Goal: Task Accomplishment & Management: Complete application form

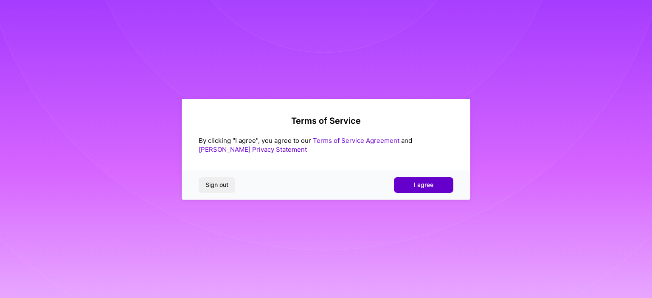
click at [430, 184] on span "I agree" at bounding box center [424, 185] width 20 height 8
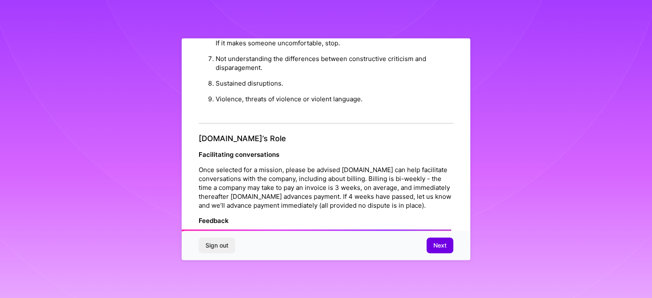
scroll to position [954, 0]
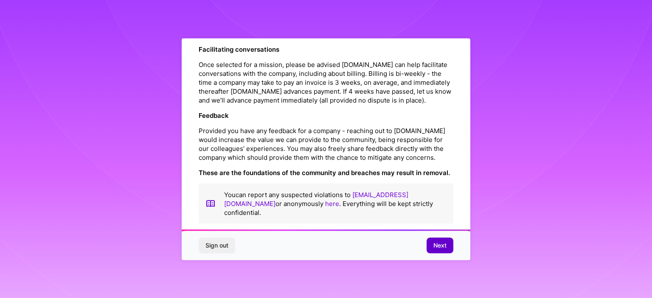
click at [430, 245] on button "Next" at bounding box center [440, 245] width 27 height 15
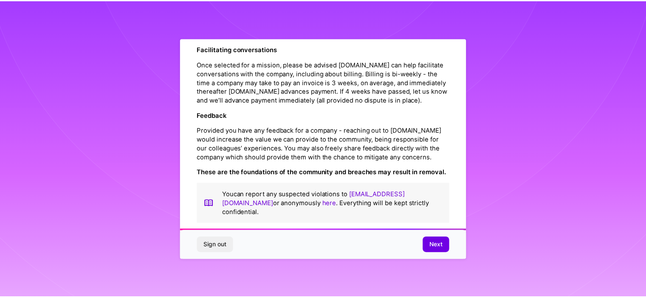
scroll to position [7, 0]
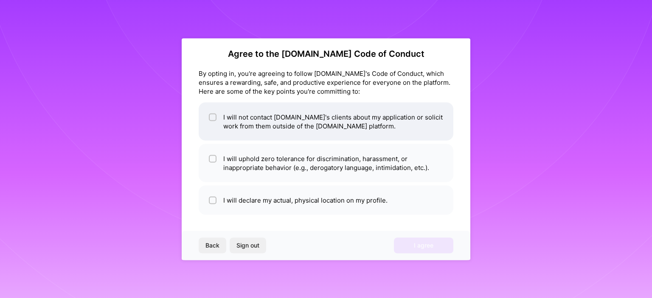
click at [328, 132] on li "I will not contact [DOMAIN_NAME]'s clients about my application or solicit work…" at bounding box center [326, 121] width 255 height 38
checkbox input "true"
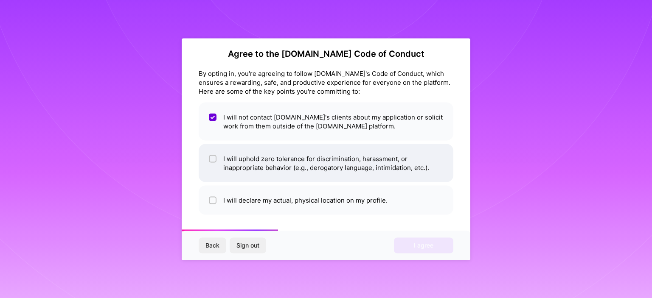
click at [314, 162] on li "I will uphold zero tolerance for discrimination, harassment, or inappropriate b…" at bounding box center [326, 163] width 255 height 38
checkbox input "true"
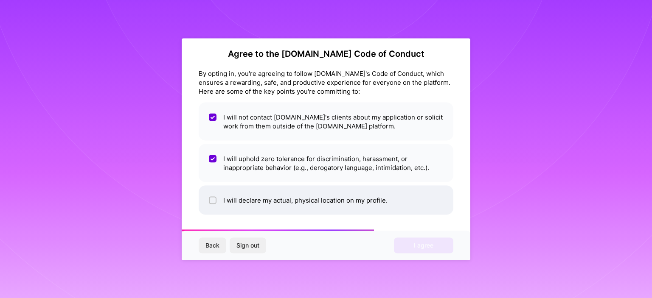
click at [310, 193] on li "I will declare my actual, physical location on my profile." at bounding box center [326, 199] width 255 height 29
checkbox input "true"
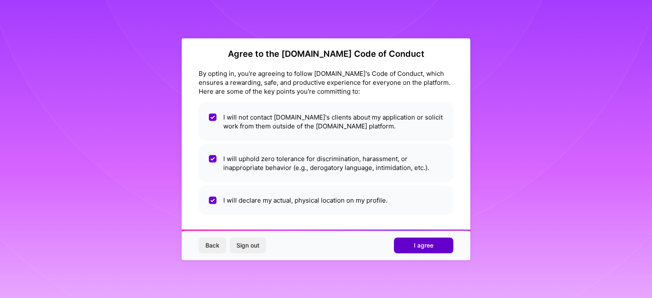
click at [420, 241] on button "I agree" at bounding box center [423, 245] width 59 height 15
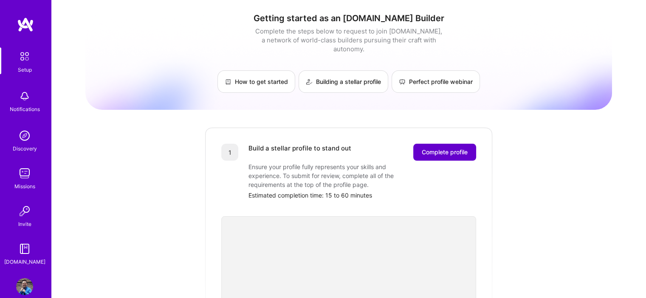
click at [446, 148] on span "Complete profile" at bounding box center [444, 152] width 46 height 8
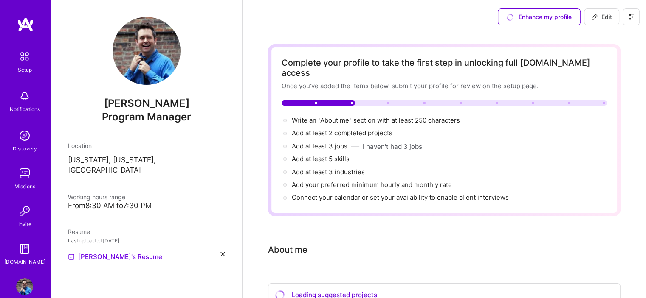
scroll to position [85, 0]
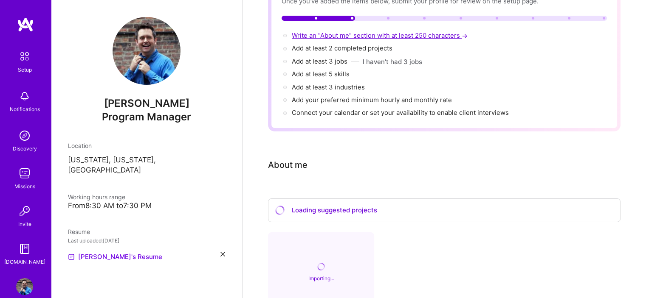
click at [368, 31] on span "Write an "About me" section with at least 250 characters →" at bounding box center [380, 35] width 177 height 8
select select "US"
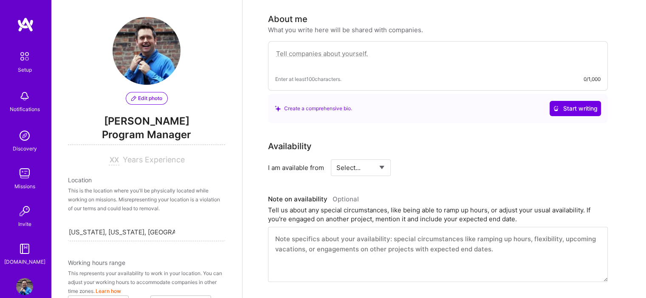
scroll to position [347, 0]
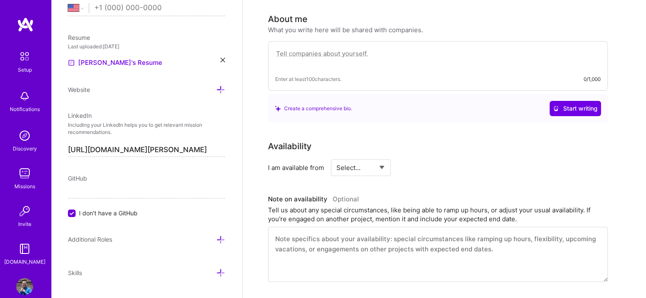
paste textarea "Technical Program Manager with 10+ years of experience, responsible for driving…"
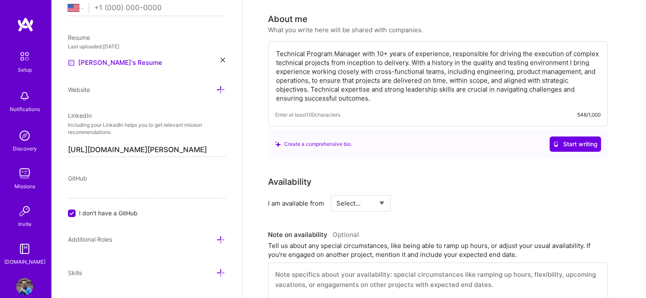
type textarea "Technical Program Manager with 10+ years of experience, responsible for driving…"
click at [486, 159] on div "Complete your profile to take the first step in unlocking full [DOMAIN_NAME] ac…" at bounding box center [444, 293] width 352 height 960
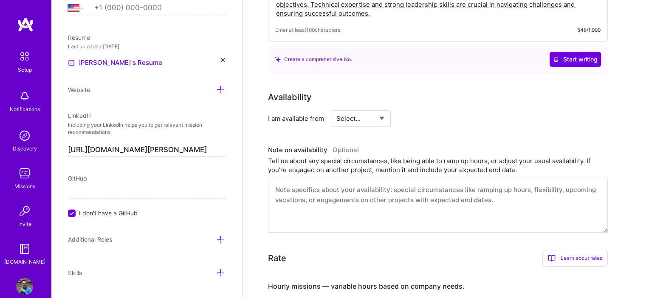
click at [354, 108] on select "Select... Right Now Future Date Not Available" at bounding box center [360, 119] width 49 height 22
select select "Right Now"
click at [336, 108] on select "Select... Right Now Future Date Not Available" at bounding box center [360, 119] width 49 height 22
click at [424, 111] on input at bounding box center [438, 118] width 51 height 17
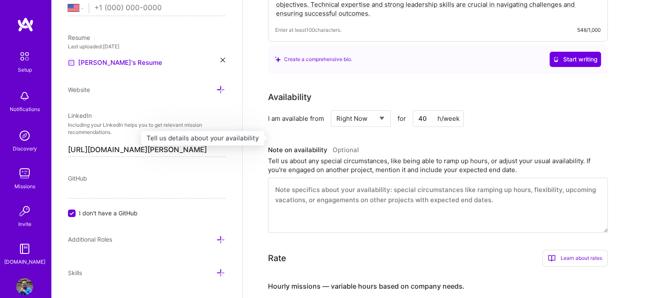
type input "40"
click at [410, 144] on h3 "Note on availability Optional" at bounding box center [438, 150] width 340 height 13
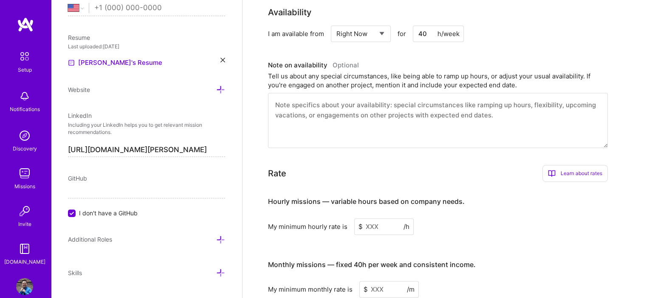
scroll to position [443, 0]
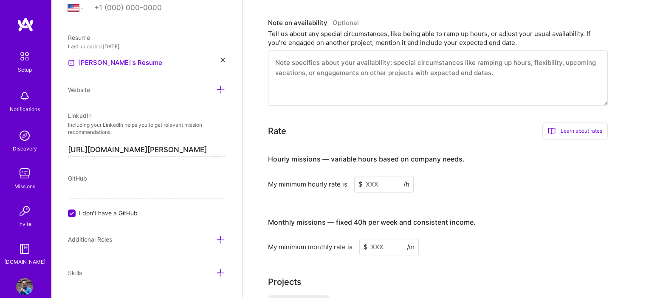
click at [382, 176] on input at bounding box center [383, 184] width 59 height 17
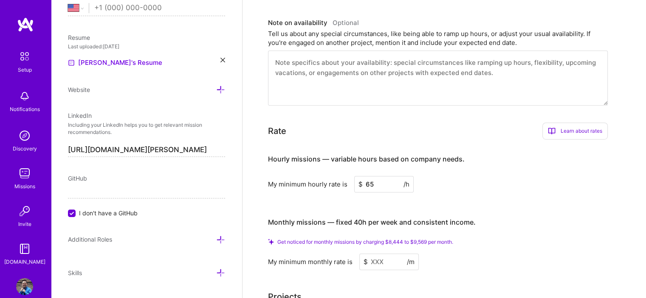
scroll to position [528, 0]
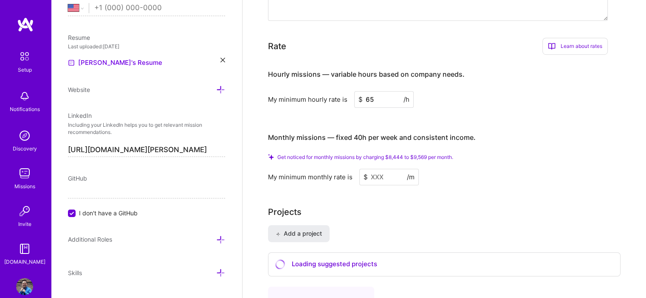
type input "65"
click at [390, 169] on input at bounding box center [388, 177] width 59 height 17
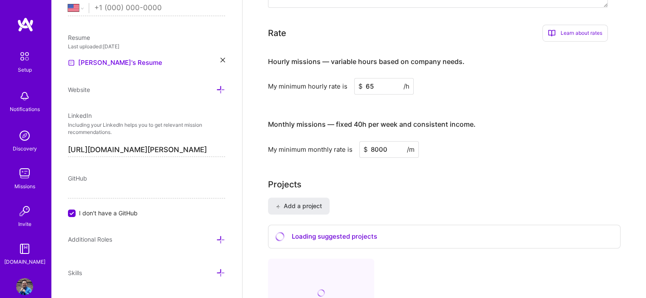
type input "8000"
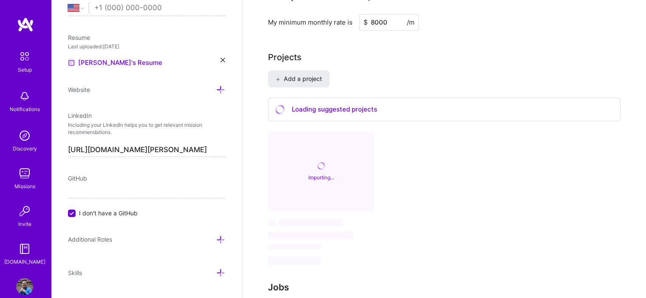
scroll to position [398, 0]
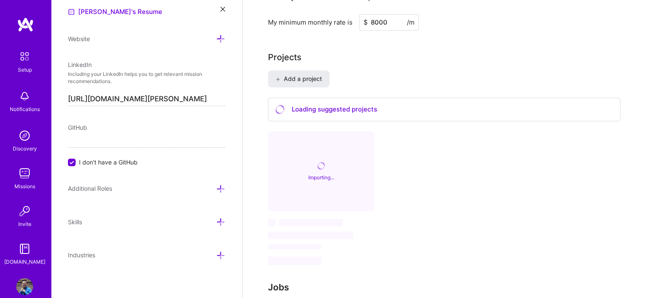
click at [216, 184] on div at bounding box center [220, 189] width 9 height 10
click at [216, 188] on icon at bounding box center [220, 189] width 9 height 9
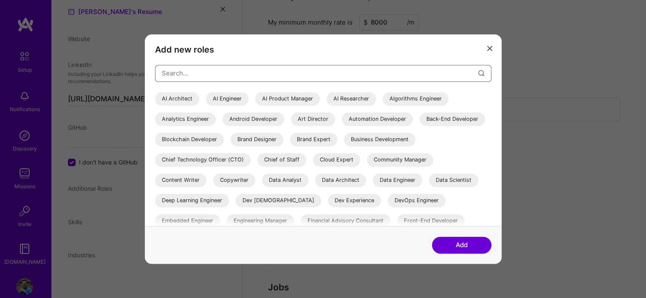
click at [261, 69] on input "modal" at bounding box center [320, 73] width 316 height 22
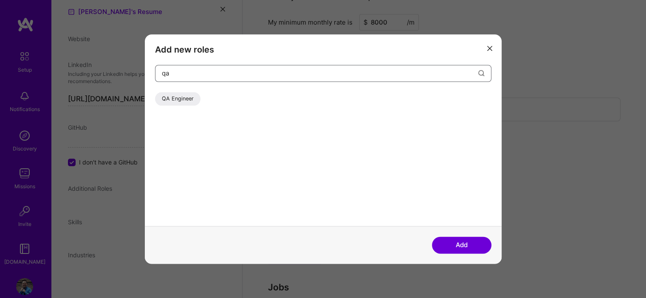
type input "qa"
click at [188, 101] on div "QA Engineer" at bounding box center [177, 99] width 45 height 14
click at [453, 245] on button "Add" at bounding box center [461, 245] width 59 height 17
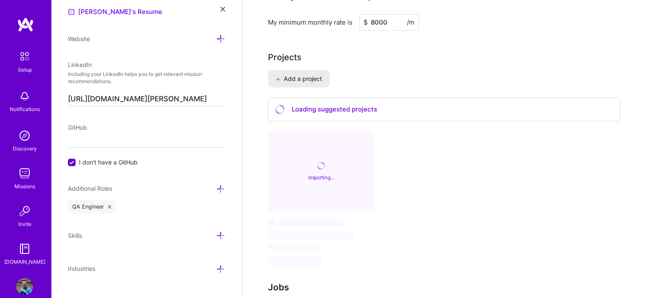
click at [216, 185] on icon at bounding box center [220, 189] width 9 height 9
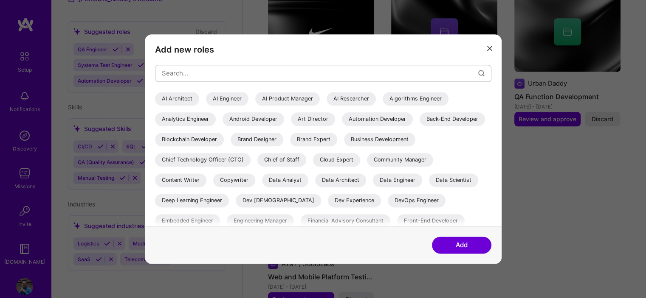
scroll to position [302, 0]
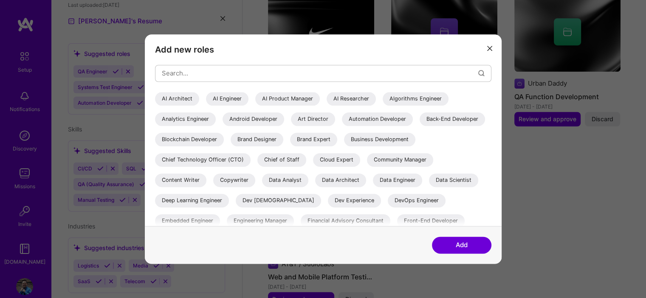
click at [487, 51] on button "modal" at bounding box center [489, 48] width 10 height 14
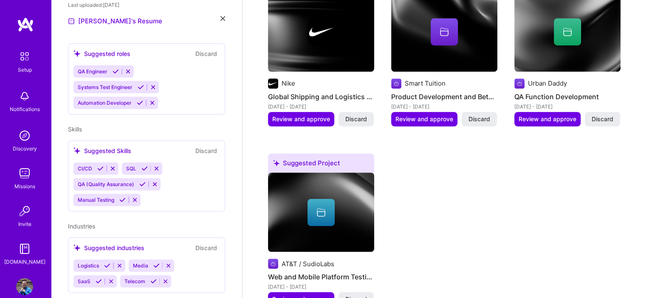
click at [153, 100] on icon at bounding box center [152, 103] width 6 height 6
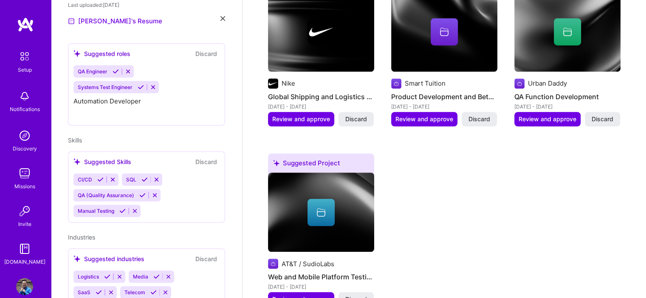
scroll to position [297, 0]
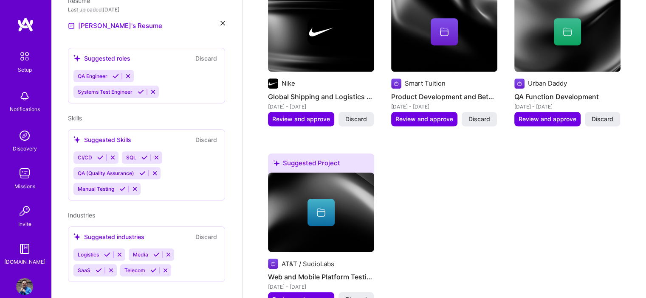
click at [155, 89] on icon at bounding box center [153, 92] width 6 height 6
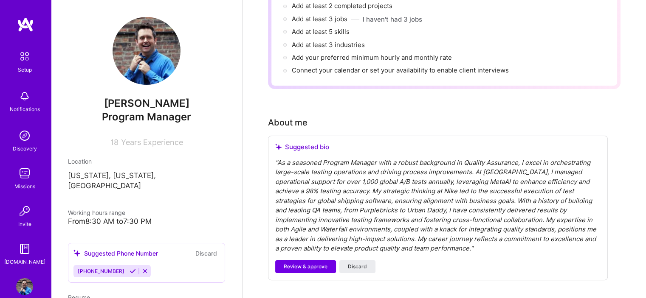
scroll to position [212, 0]
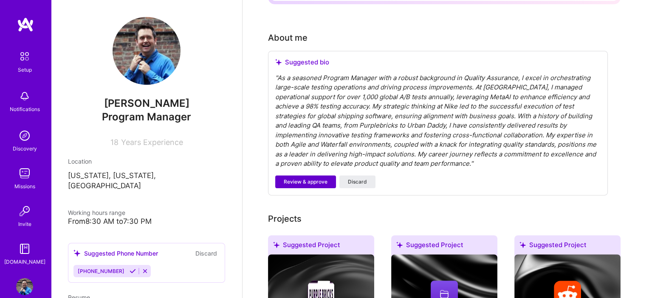
click at [306, 176] on button "Review & approve" at bounding box center [305, 182] width 61 height 13
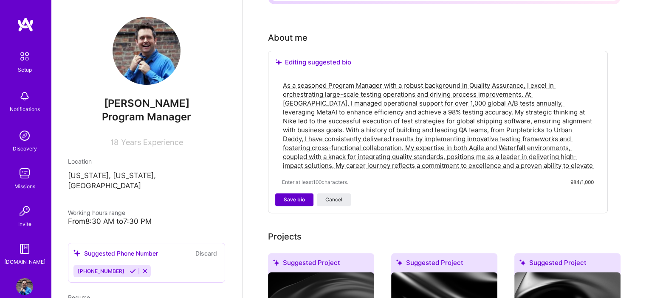
click at [281, 194] on button "Save bio" at bounding box center [294, 200] width 38 height 13
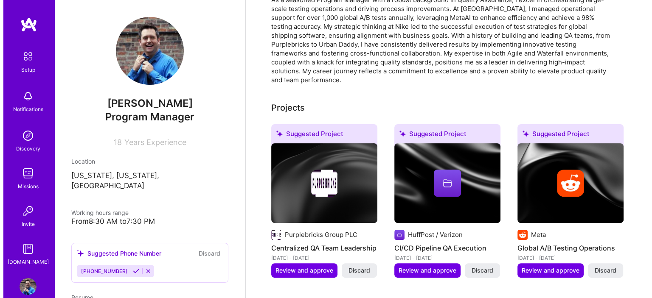
scroll to position [297, 0]
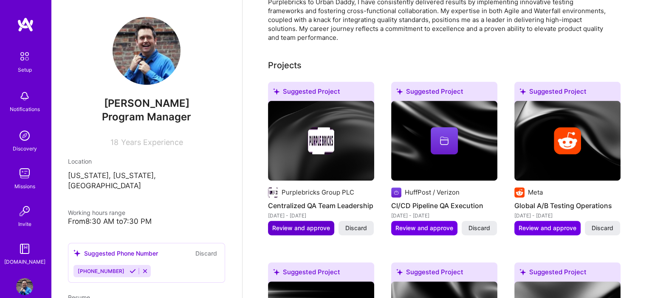
click at [287, 224] on span "Review and approve" at bounding box center [301, 228] width 58 height 8
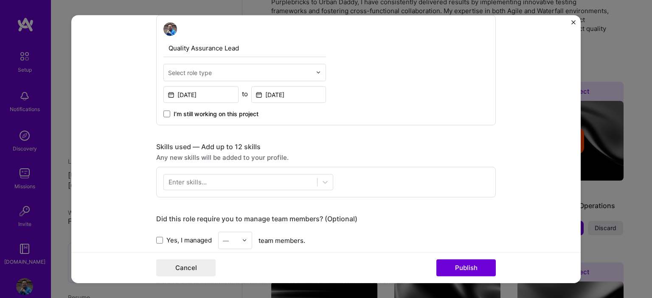
scroll to position [382, 0]
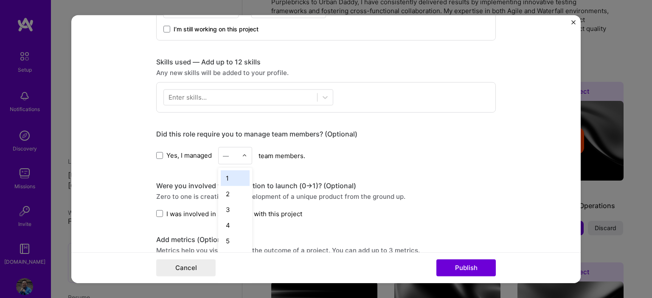
click at [242, 149] on div at bounding box center [247, 155] width 10 height 17
click at [231, 218] on div "4" at bounding box center [235, 225] width 29 height 16
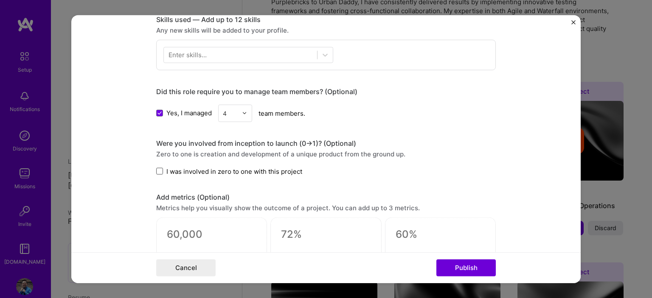
click at [156, 169] on span at bounding box center [159, 171] width 7 height 7
click at [0, 0] on input "I was involved in zero to one with this project" at bounding box center [0, 0] width 0 height 0
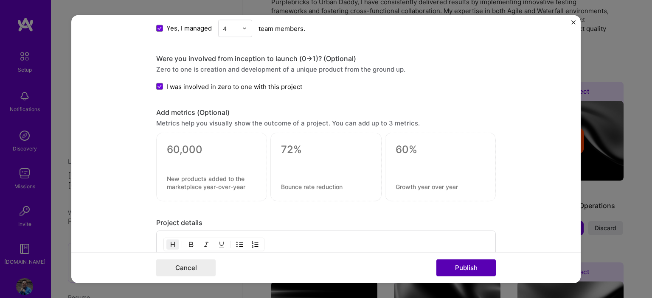
click at [485, 266] on button "Publish" at bounding box center [465, 268] width 59 height 17
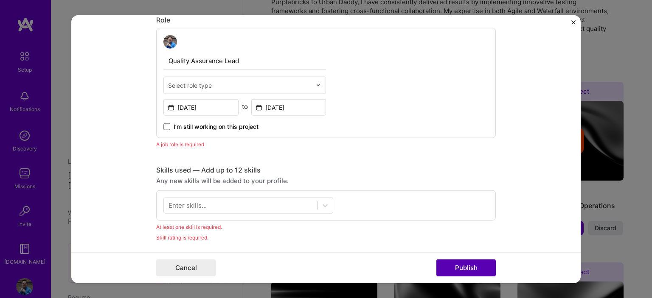
click at [484, 263] on button "Publish" at bounding box center [465, 268] width 59 height 17
click at [317, 207] on div at bounding box center [324, 205] width 15 height 15
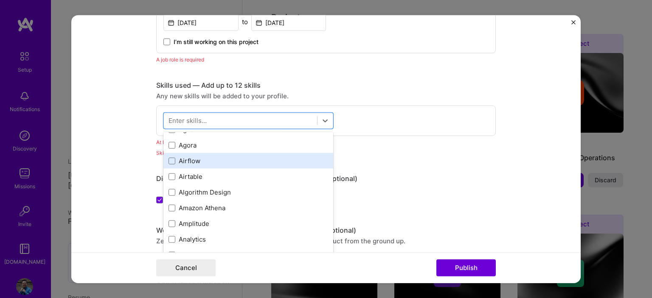
scroll to position [297, 0]
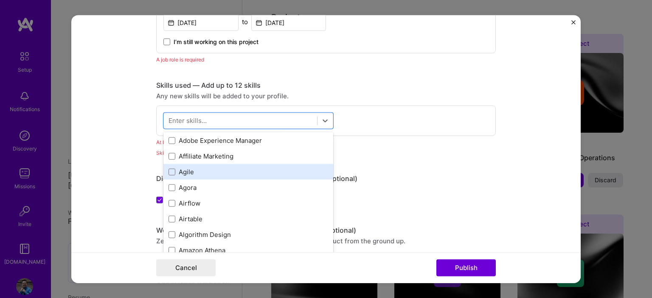
click at [231, 174] on div "Agile" at bounding box center [248, 172] width 160 height 9
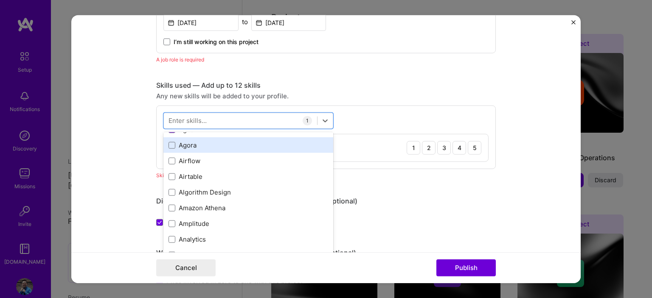
scroll to position [382, 0]
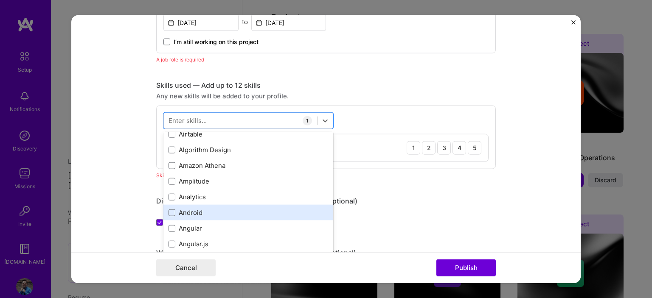
click at [247, 209] on div "Android" at bounding box center [248, 212] width 160 height 9
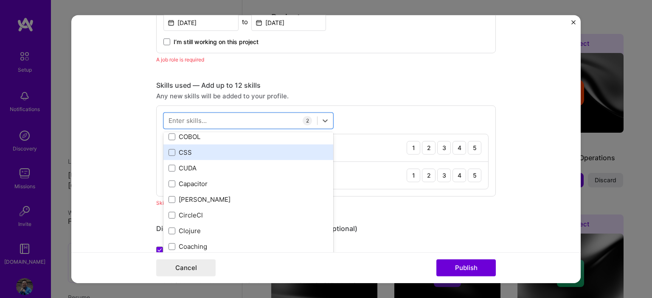
scroll to position [934, 0]
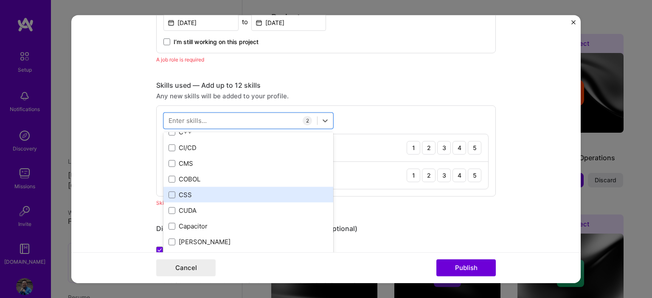
click at [265, 156] on div "CMS" at bounding box center [248, 164] width 170 height 16
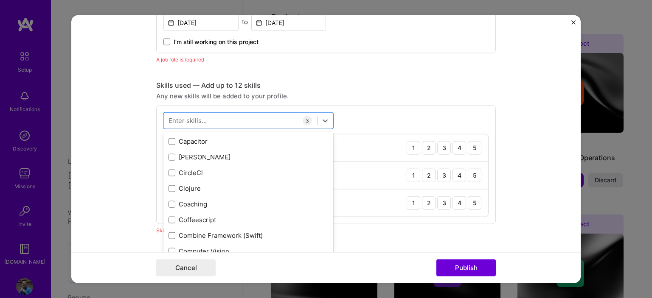
scroll to position [1061, 0]
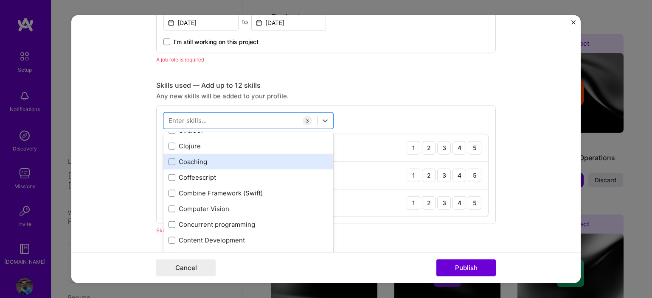
click at [265, 157] on div "Coaching" at bounding box center [248, 161] width 160 height 9
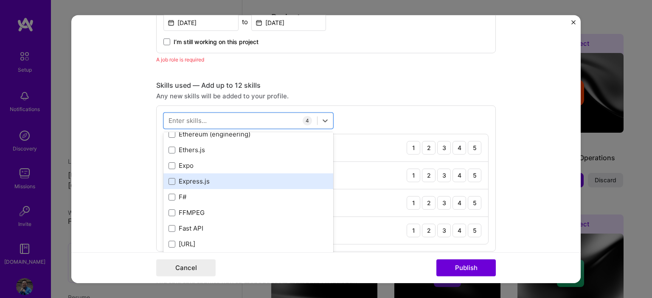
scroll to position [2037, 0]
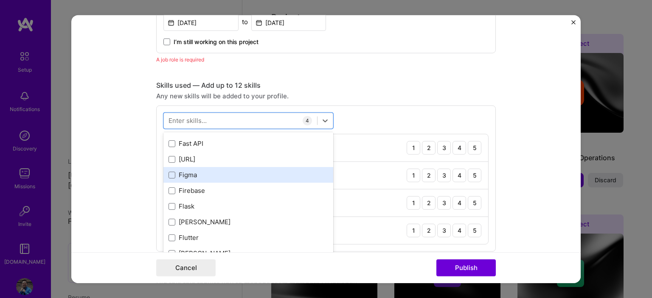
click at [250, 177] on div "Figma" at bounding box center [248, 175] width 160 height 9
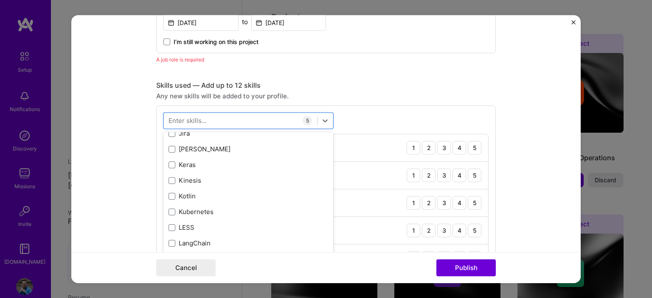
scroll to position [2759, 0]
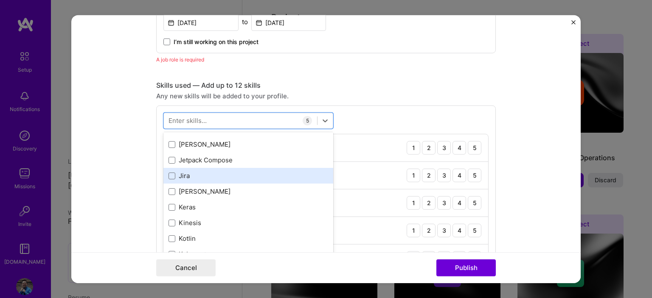
click at [275, 171] on div "Jira" at bounding box center [248, 175] width 160 height 9
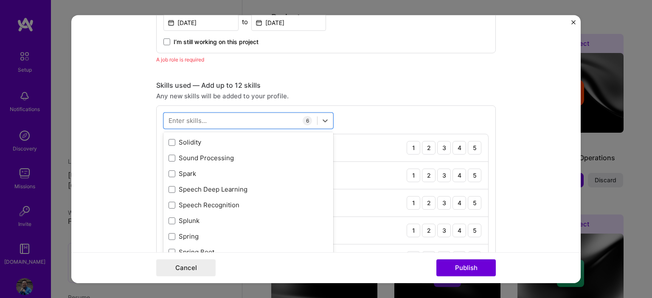
scroll to position [5178, 0]
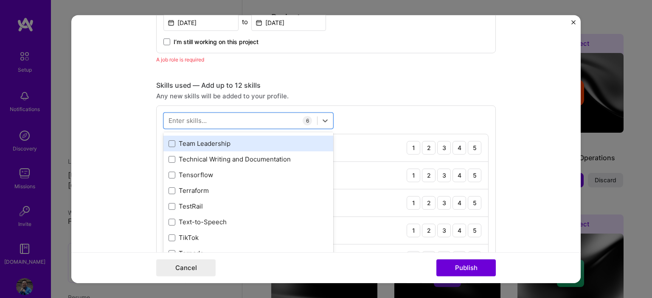
click at [274, 142] on div "Team Leadership" at bounding box center [248, 143] width 160 height 9
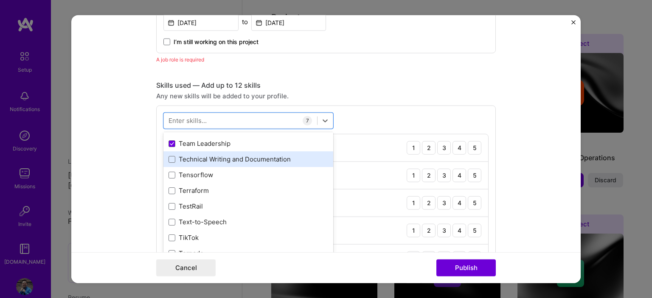
click at [287, 162] on div "Technical Writing and Documentation" at bounding box center [248, 159] width 160 height 9
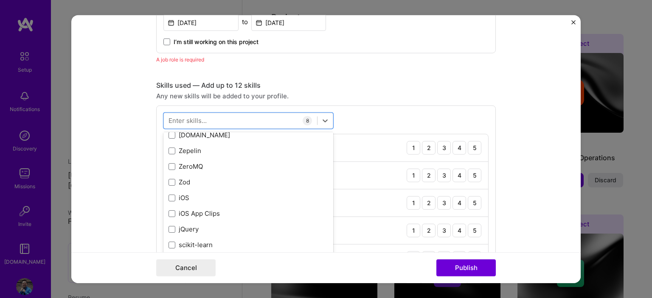
scroll to position [5828, 0]
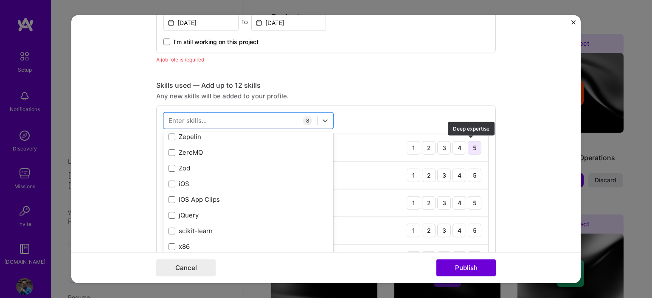
click at [472, 148] on div "5" at bounding box center [475, 148] width 14 height 14
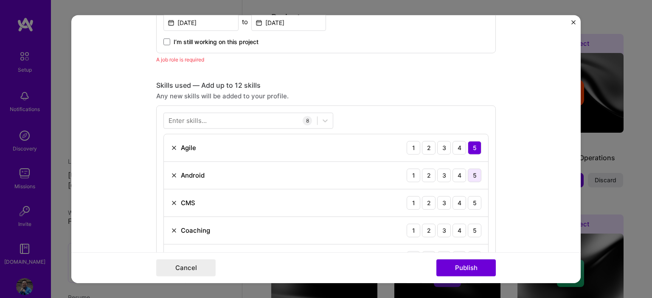
click at [470, 178] on div "5" at bounding box center [475, 175] width 14 height 14
click at [470, 194] on div "CMS 1 2 3 4 5" at bounding box center [326, 203] width 324 height 28
click at [475, 206] on div "5" at bounding box center [475, 203] width 14 height 14
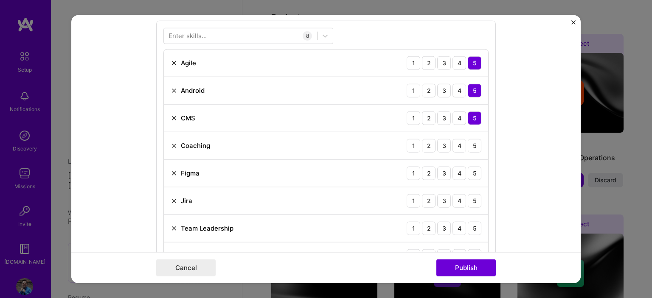
scroll to position [497, 0]
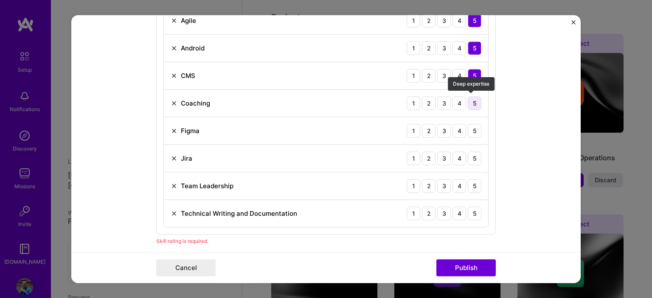
click at [472, 101] on div "5" at bounding box center [475, 103] width 14 height 14
click at [472, 137] on div "Figma 1 2 3 4 5" at bounding box center [326, 131] width 324 height 28
click at [475, 129] on div "5" at bounding box center [475, 131] width 14 height 14
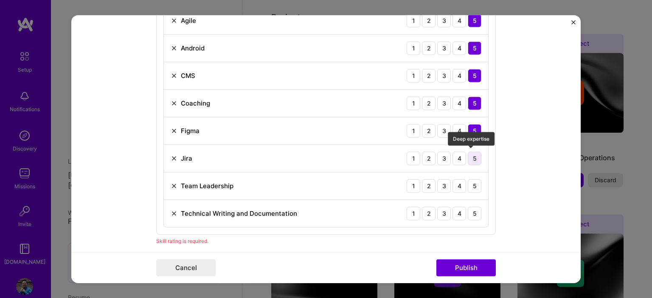
click at [470, 157] on div "5" at bounding box center [475, 159] width 14 height 14
click at [472, 180] on div "5" at bounding box center [475, 186] width 14 height 14
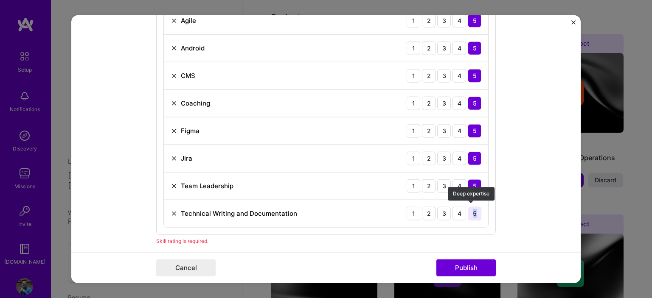
click at [471, 206] on div "Technical Writing and Documentation 1 2 3 4 5" at bounding box center [326, 213] width 324 height 27
click at [471, 208] on div "5" at bounding box center [475, 214] width 14 height 14
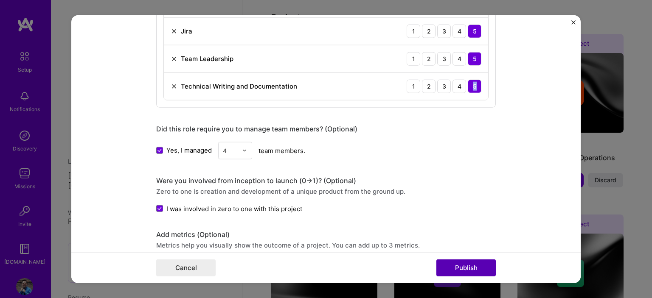
click at [464, 264] on button "Publish" at bounding box center [465, 268] width 59 height 17
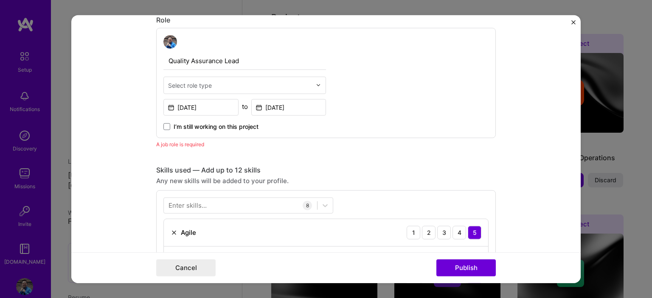
drag, startPoint x: 464, startPoint y: 264, endPoint x: 528, endPoint y: 225, distance: 75.5
click at [528, 225] on form "Editing suggested project This project is suggested based on your LinkedIn, res…" at bounding box center [325, 149] width 509 height 269
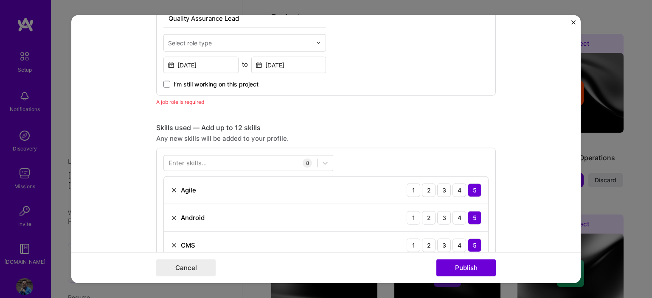
scroll to position [242, 0]
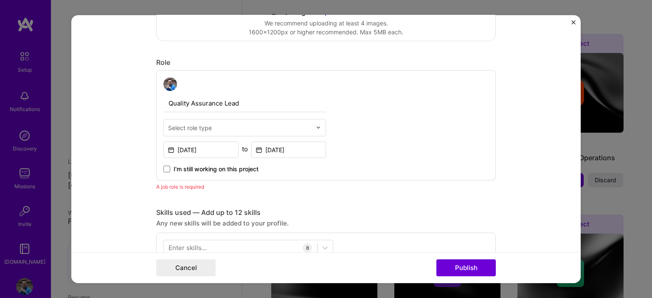
click at [319, 119] on div at bounding box center [321, 127] width 10 height 17
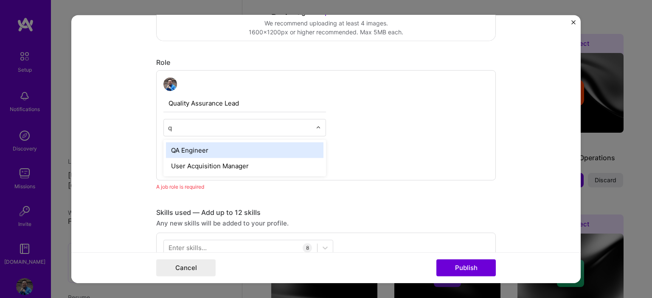
type input "qa"
drag, startPoint x: 258, startPoint y: 149, endPoint x: 278, endPoint y: 145, distance: 20.8
click at [258, 149] on div "QA Engineer" at bounding box center [244, 150] width 157 height 16
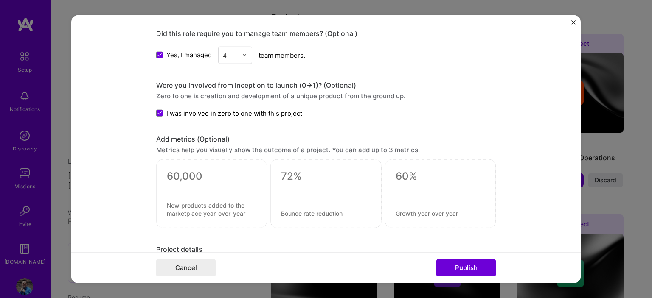
scroll to position [751, 0]
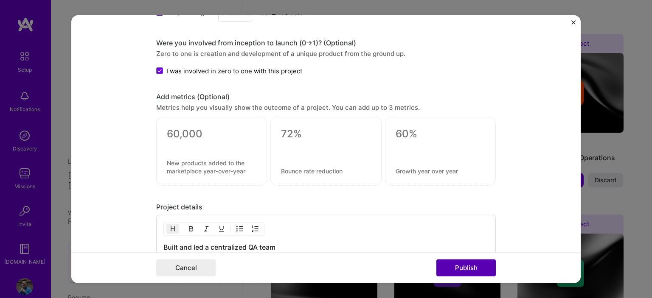
click at [470, 265] on button "Publish" at bounding box center [465, 268] width 59 height 17
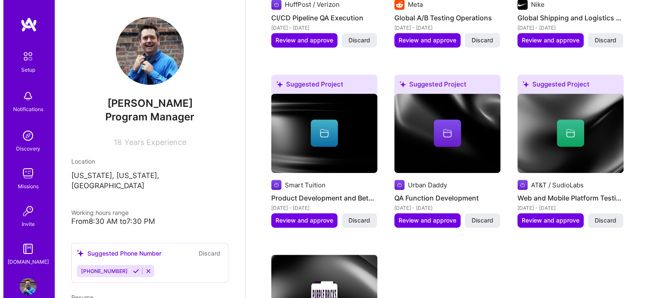
scroll to position [812, 0]
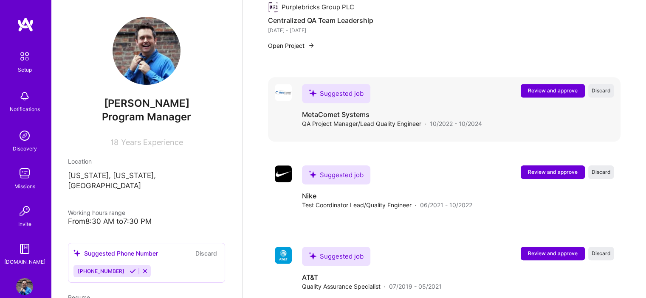
click at [541, 87] on span "Review and approve" at bounding box center [553, 90] width 50 height 7
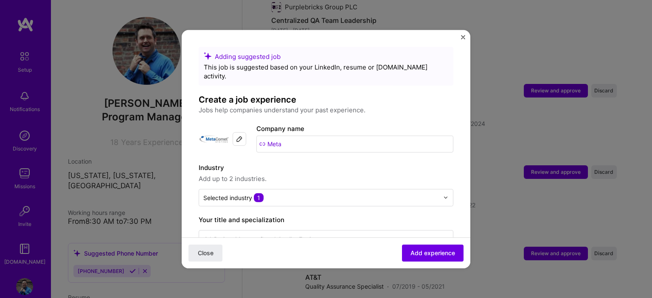
scroll to position [212, 0]
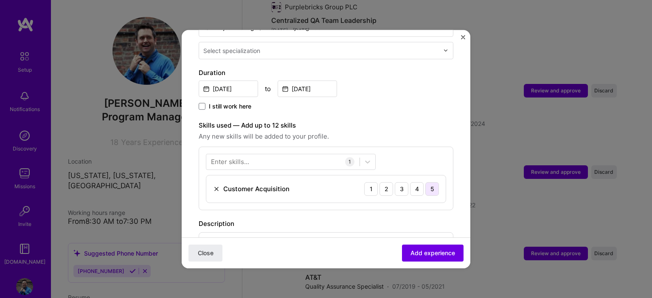
click at [426, 182] on div "5" at bounding box center [432, 189] width 14 height 14
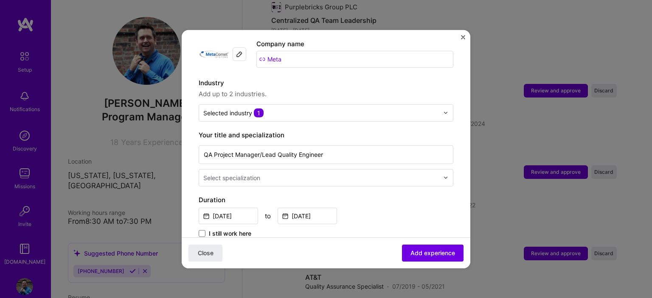
click at [399, 143] on div "QA Project Manager/Lead Quality Engineer Select specialization" at bounding box center [326, 164] width 255 height 43
click at [400, 132] on div "Your title and specialization QA Project Manager/Lead Quality Engineer Select s…" at bounding box center [326, 158] width 255 height 56
click at [443, 130] on label "Your title and specialization" at bounding box center [326, 135] width 255 height 10
click at [444, 130] on label "Your title and specialization" at bounding box center [326, 135] width 255 height 10
click at [438, 130] on label "Your title and specialization" at bounding box center [326, 135] width 255 height 10
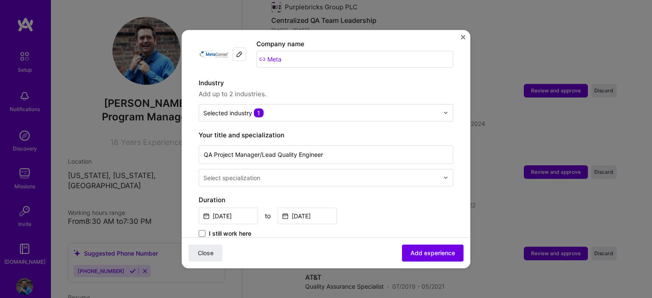
drag, startPoint x: 394, startPoint y: 123, endPoint x: 334, endPoint y: 125, distance: 59.9
click at [379, 130] on label "Your title and specialization" at bounding box center [326, 135] width 255 height 10
click at [251, 130] on label "Your title and specialization" at bounding box center [326, 135] width 255 height 10
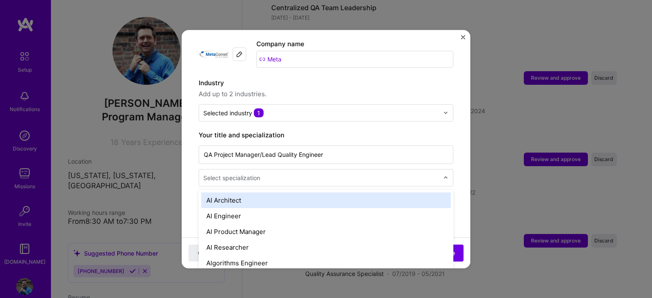
scroll to position [825, 0]
click at [225, 173] on div "Select specialization" at bounding box center [231, 177] width 57 height 9
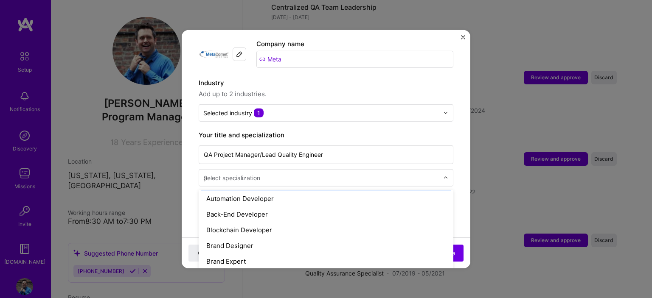
scroll to position [33, 0]
type input "pr"
click at [253, 267] on div "Program Manager" at bounding box center [326, 275] width 250 height 16
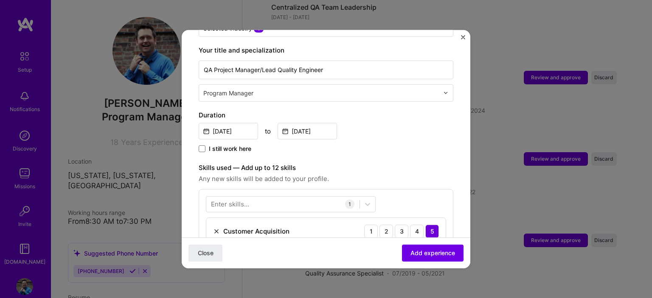
scroll to position [255, 0]
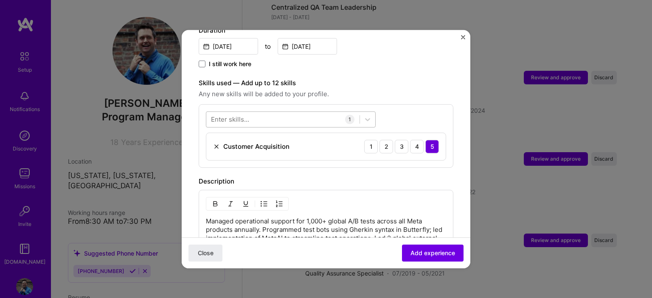
click at [309, 114] on div at bounding box center [282, 119] width 153 height 14
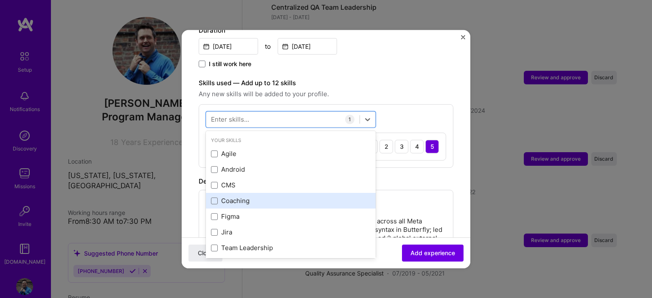
click at [267, 197] on div "Coaching" at bounding box center [291, 201] width 160 height 9
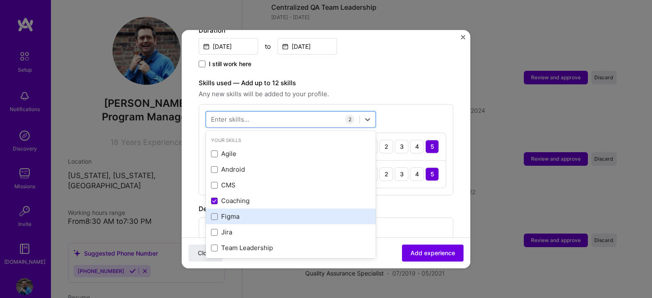
click at [261, 212] on div "Figma" at bounding box center [291, 216] width 160 height 9
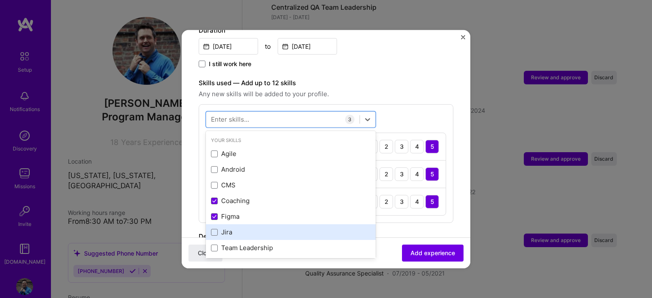
click at [253, 228] on div "Jira" at bounding box center [291, 232] width 160 height 9
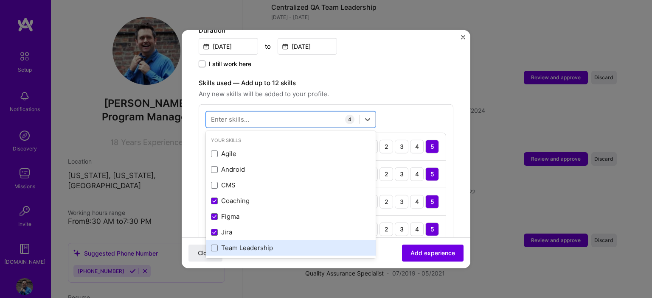
click at [249, 244] on div "Team Leadership" at bounding box center [291, 248] width 160 height 9
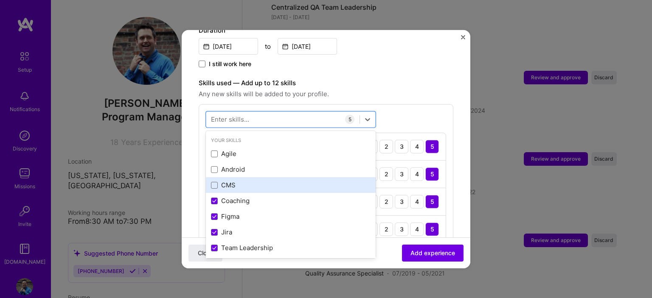
scroll to position [85, 0]
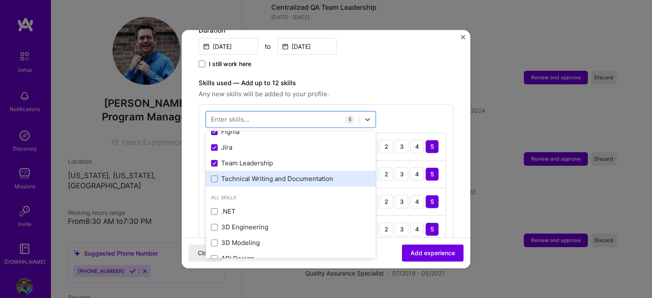
click at [295, 174] on div "Technical Writing and Documentation" at bounding box center [291, 178] width 160 height 9
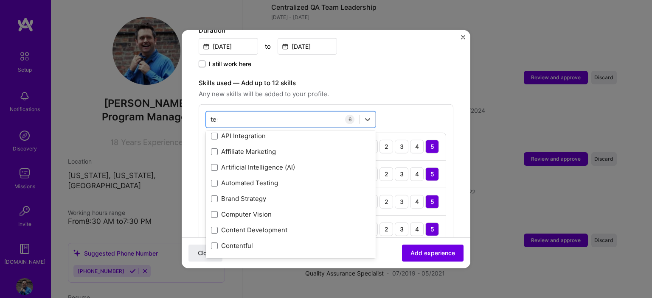
scroll to position [0, 0]
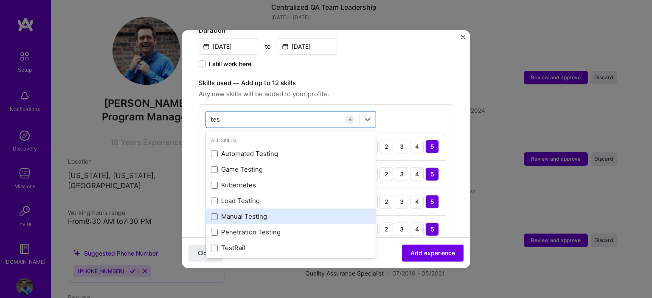
click at [284, 212] on div "Manual Testing" at bounding box center [291, 216] width 160 height 9
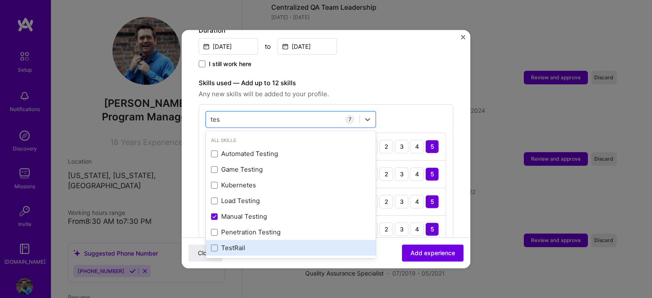
click at [275, 244] on div "TestRail" at bounding box center [291, 248] width 160 height 9
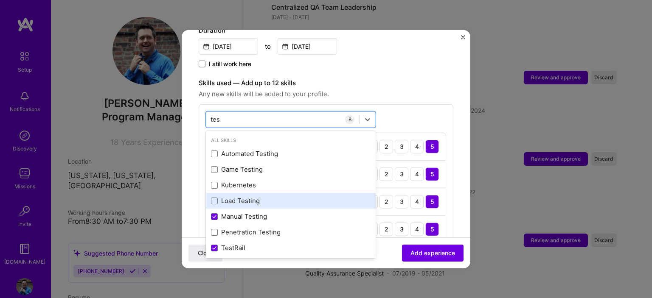
scroll to position [19, 0]
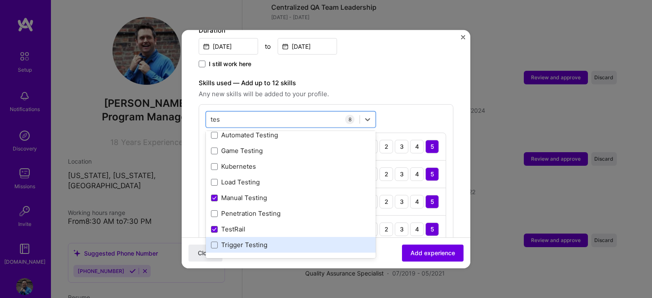
click at [297, 241] on div "Trigger Testing" at bounding box center [291, 245] width 160 height 9
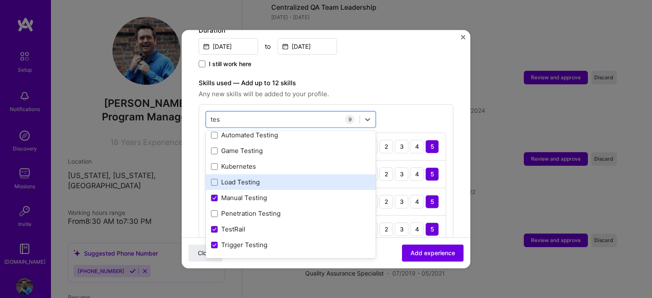
click at [284, 178] on div "Load Testing" at bounding box center [291, 182] width 170 height 16
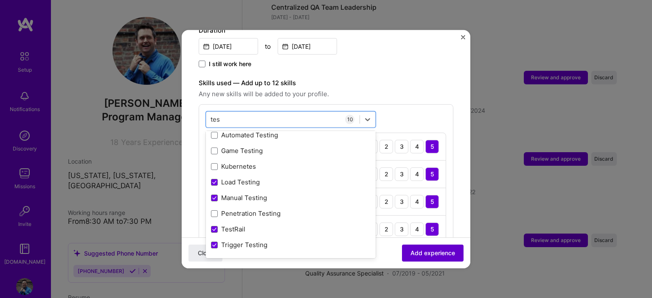
type input "tes"
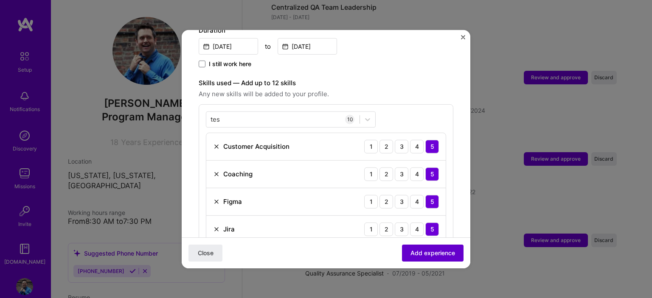
click at [427, 253] on span "Add experience" at bounding box center [432, 253] width 45 height 8
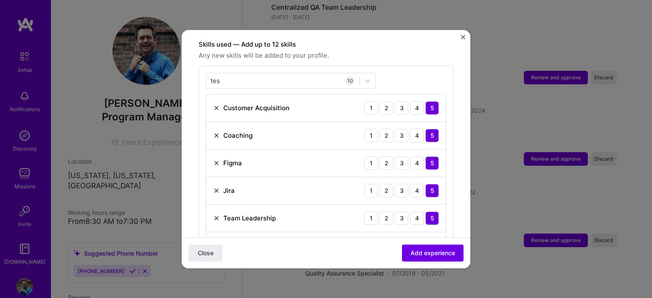
scroll to position [463, 0]
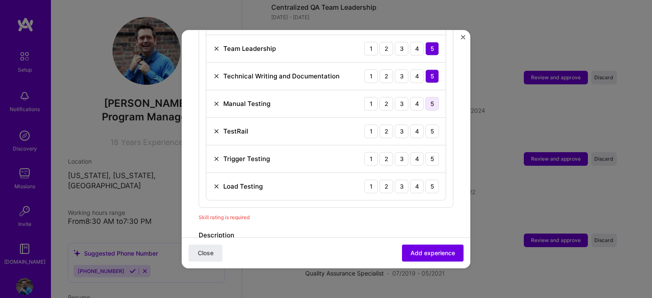
drag, startPoint x: 430, startPoint y: 93, endPoint x: 428, endPoint y: 115, distance: 21.7
click at [430, 97] on div "5" at bounding box center [432, 104] width 14 height 14
click at [427, 124] on div "5" at bounding box center [432, 131] width 14 height 14
click at [429, 152] on div "5" at bounding box center [432, 159] width 14 height 14
click at [429, 180] on div "5" at bounding box center [432, 187] width 14 height 14
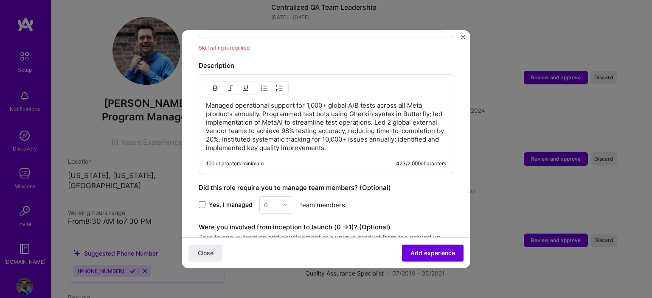
scroll to position [711, 0]
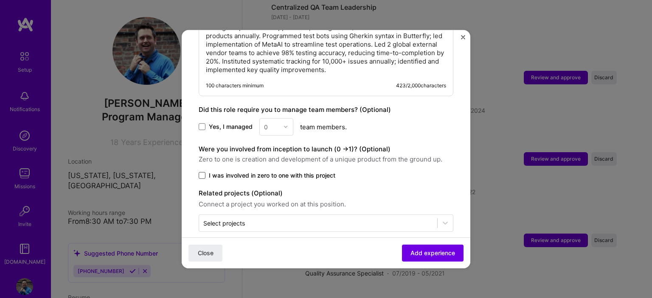
click at [200, 172] on span at bounding box center [202, 175] width 7 height 7
click at [0, 0] on input "I was involved in zero to one with this project" at bounding box center [0, 0] width 0 height 0
click at [266, 118] on div "0" at bounding box center [276, 126] width 34 height 17
click at [264, 118] on div "0" at bounding box center [276, 126] width 34 height 17
click at [206, 123] on label "Yes, I managed" at bounding box center [226, 127] width 54 height 8
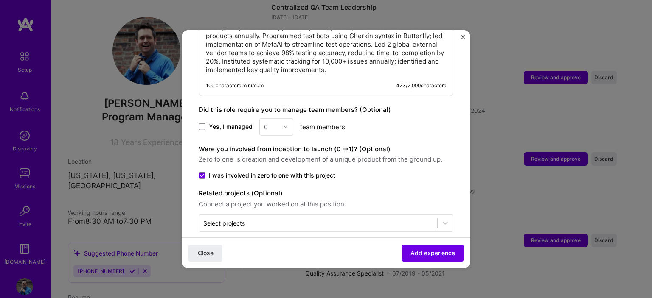
click at [0, 0] on input "Yes, I managed" at bounding box center [0, 0] width 0 height 0
click at [266, 122] on div "0" at bounding box center [266, 126] width 4 height 9
click at [271, 198] on div "10" at bounding box center [276, 206] width 29 height 16
click at [427, 244] on div "Close Add experience" at bounding box center [326, 253] width 289 height 31
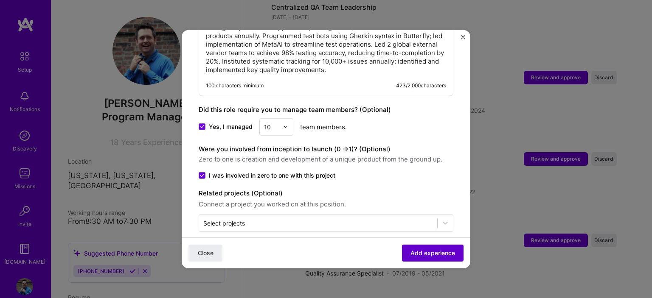
click at [427, 247] on button "Add experience" at bounding box center [433, 253] width 62 height 17
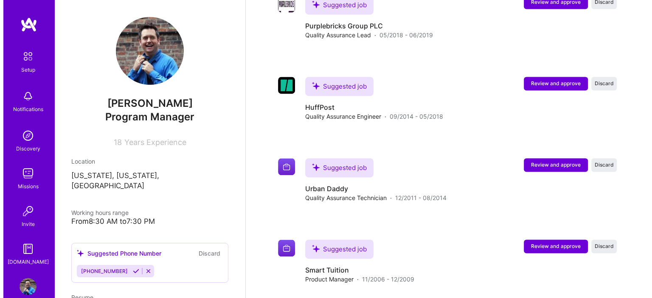
scroll to position [1232, 0]
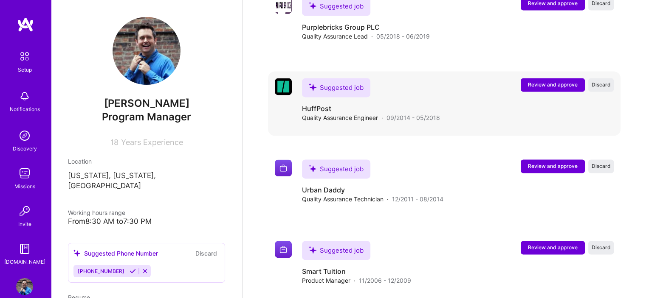
click at [547, 81] on span "Review and approve" at bounding box center [553, 84] width 50 height 7
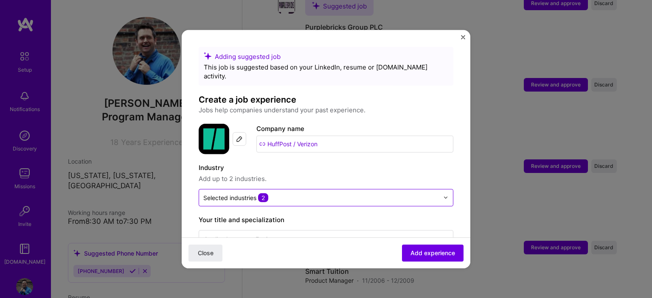
click at [329, 193] on input "text" at bounding box center [321, 197] width 236 height 9
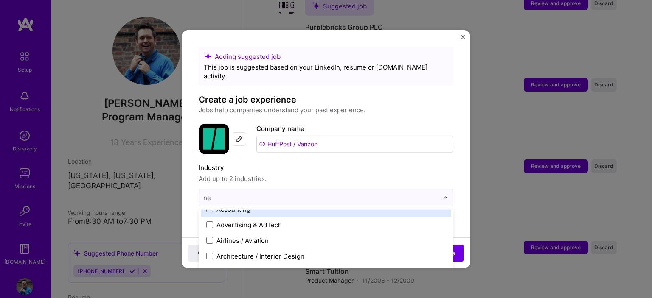
scroll to position [0, 0]
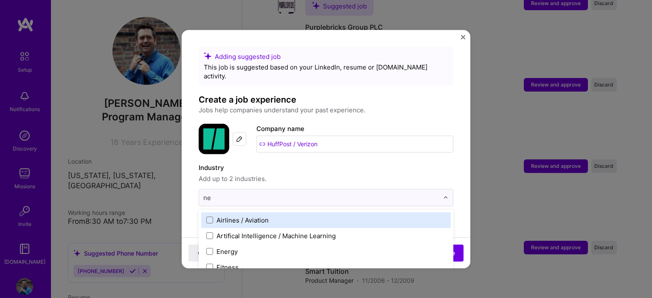
type input "new"
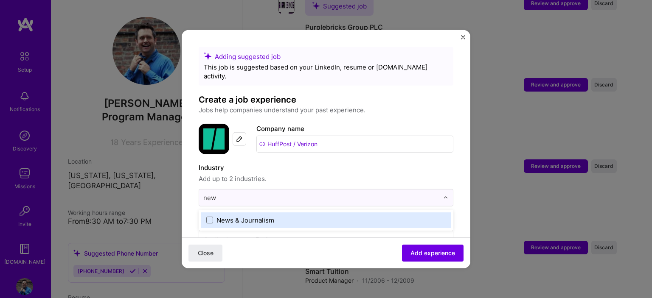
click at [298, 216] on label "News & Journalism" at bounding box center [325, 220] width 239 height 9
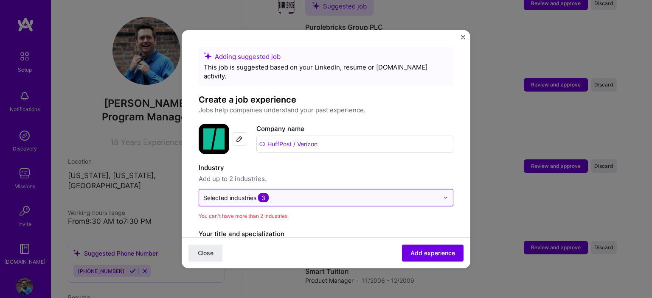
click at [443, 192] on div at bounding box center [448, 197] width 10 height 17
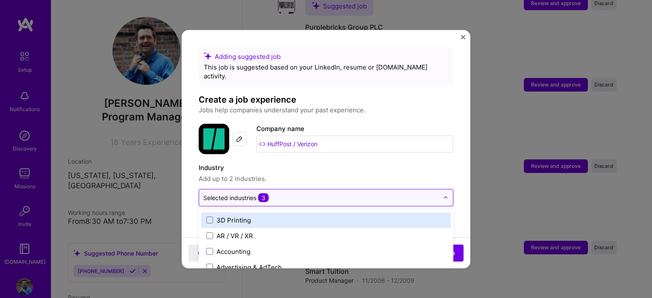
click at [443, 195] on img at bounding box center [445, 197] width 5 height 5
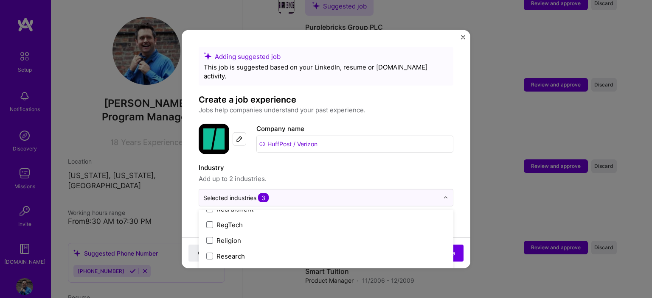
scroll to position [1800, 0]
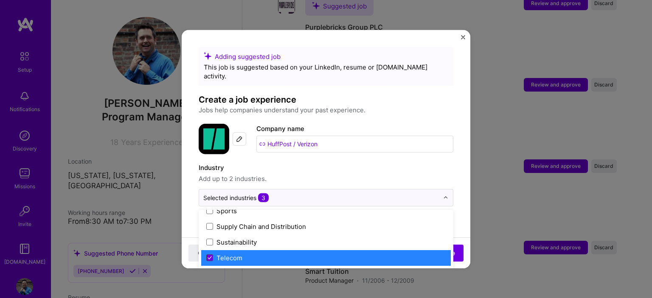
click at [211, 257] on icon at bounding box center [209, 258] width 3 height 3
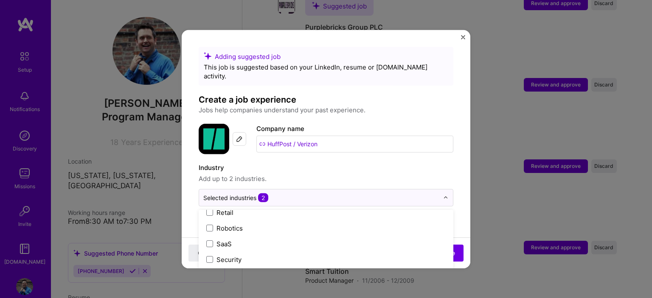
scroll to position [1545, 0]
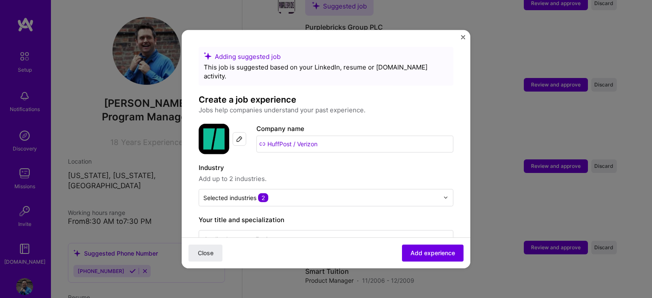
click at [373, 174] on span "Add up to 2 industries." at bounding box center [326, 179] width 255 height 10
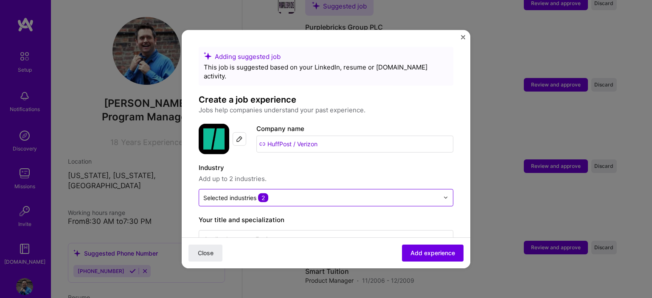
scroll to position [85, 0]
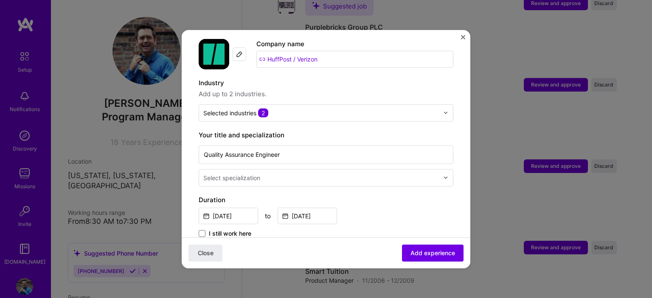
click at [443, 175] on img at bounding box center [445, 177] width 5 height 5
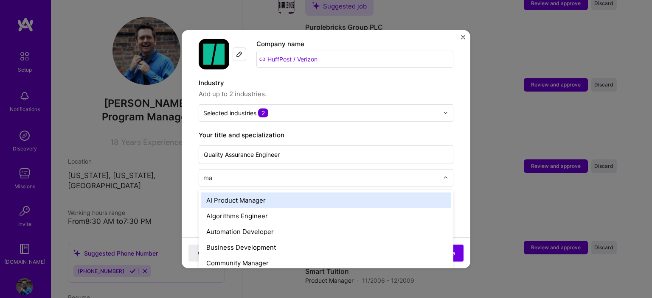
type input "m"
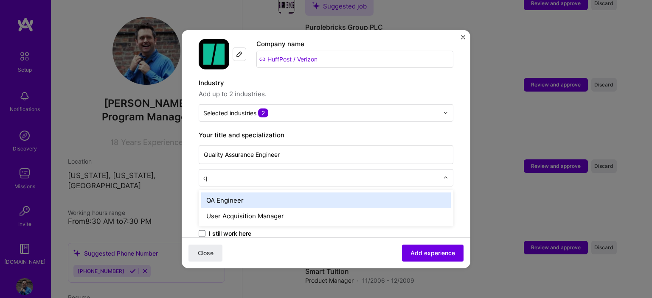
type input "qa"
drag, startPoint x: 338, startPoint y: 189, endPoint x: 378, endPoint y: 193, distance: 39.7
click at [340, 192] on div "QA Engineer" at bounding box center [326, 200] width 250 height 16
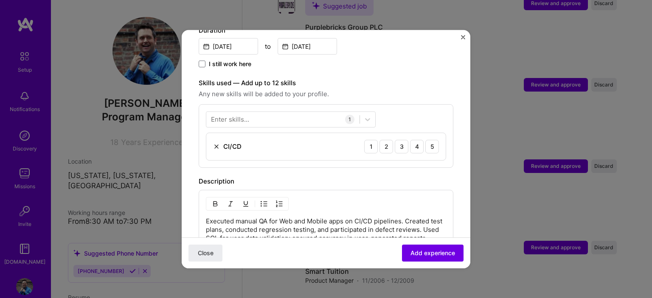
scroll to position [297, 0]
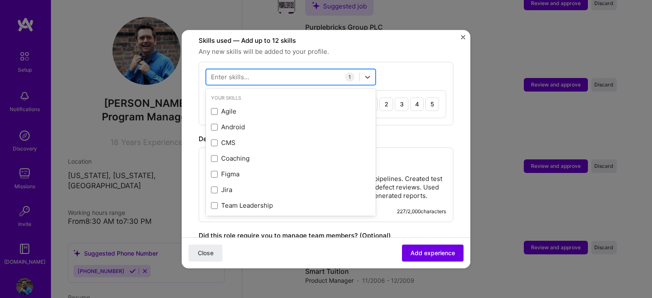
click at [268, 70] on div at bounding box center [282, 77] width 153 height 14
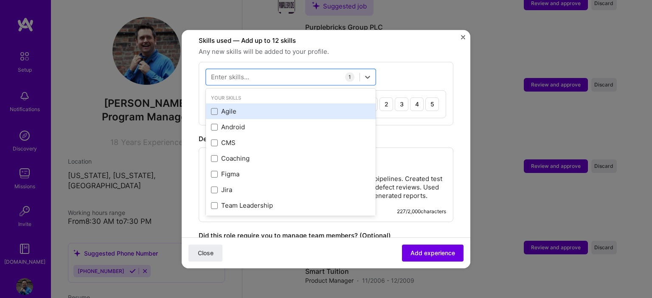
click at [220, 107] on div "Agile" at bounding box center [291, 111] width 160 height 9
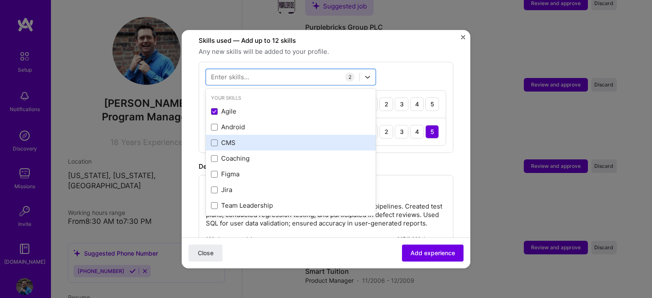
click at [235, 138] on div "CMS" at bounding box center [291, 142] width 160 height 9
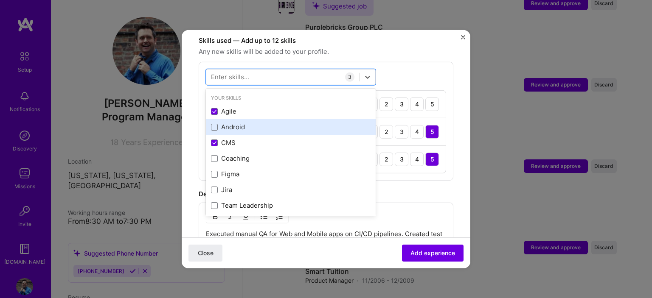
click at [238, 123] on div "Android" at bounding box center [291, 127] width 160 height 9
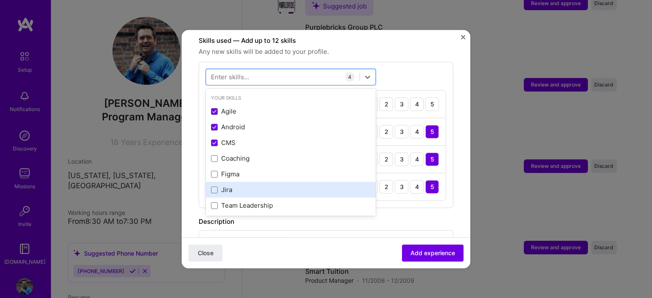
click at [231, 185] on div "Jira" at bounding box center [291, 189] width 160 height 9
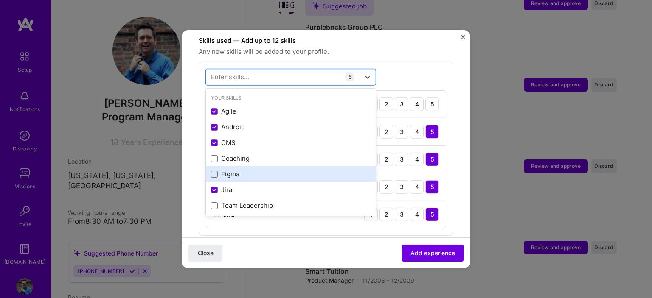
scroll to position [127, 0]
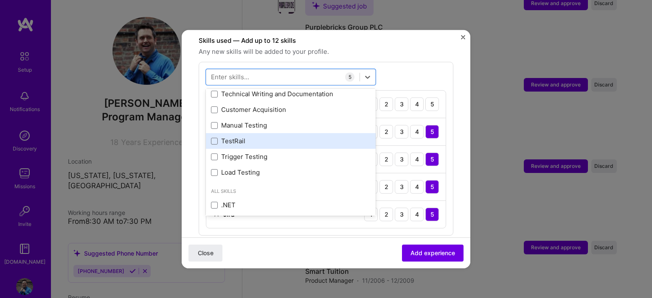
click at [252, 137] on div "TestRail" at bounding box center [291, 141] width 160 height 9
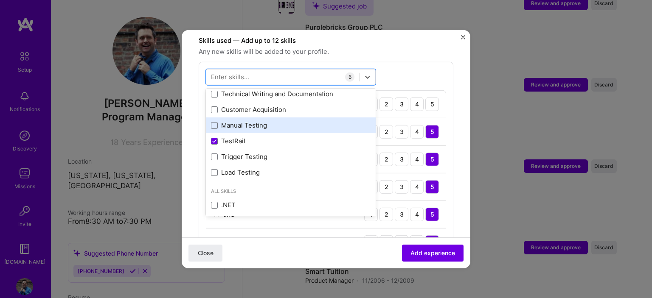
click at [254, 121] on div "Manual Testing" at bounding box center [291, 125] width 160 height 9
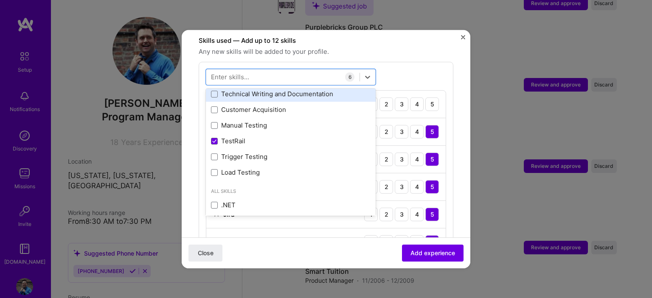
click at [263, 90] on div "Technical Writing and Documentation" at bounding box center [291, 94] width 160 height 9
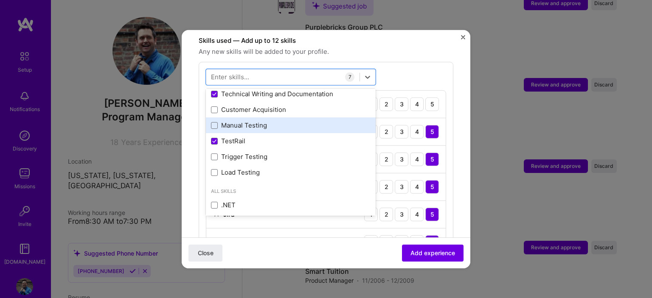
click at [250, 118] on div "Manual Testing" at bounding box center [291, 126] width 170 height 16
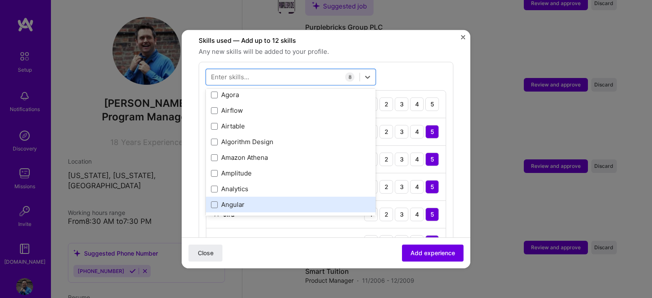
scroll to position [594, 0]
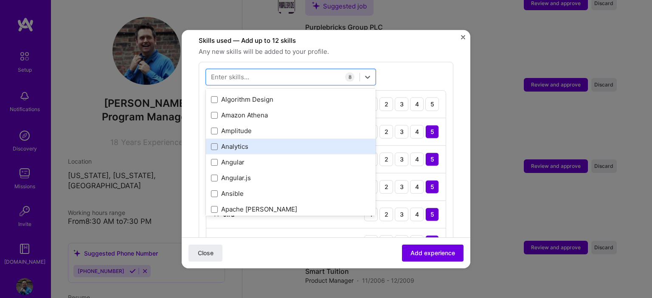
click at [273, 142] on div "Analytics" at bounding box center [291, 146] width 160 height 9
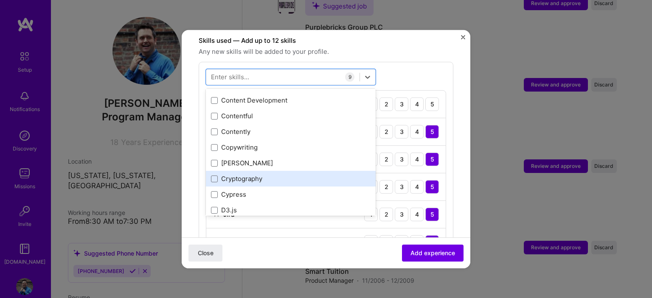
scroll to position [1443, 0]
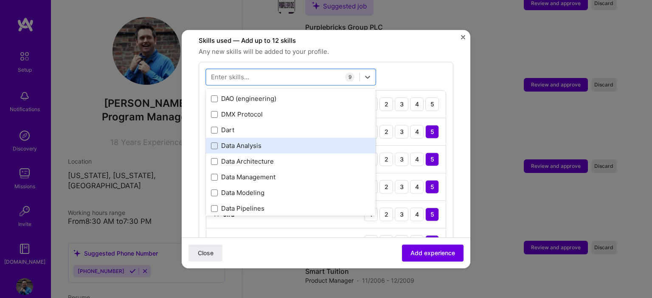
click at [295, 141] on div "Data Analysis" at bounding box center [291, 145] width 160 height 9
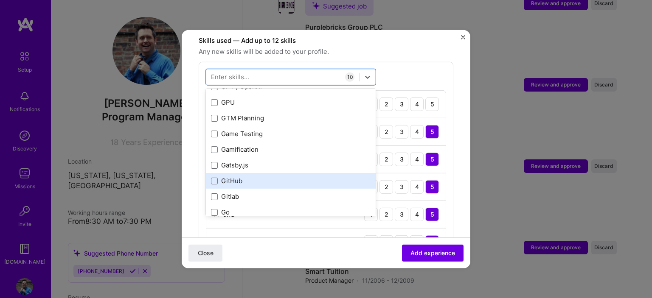
scroll to position [2419, 0]
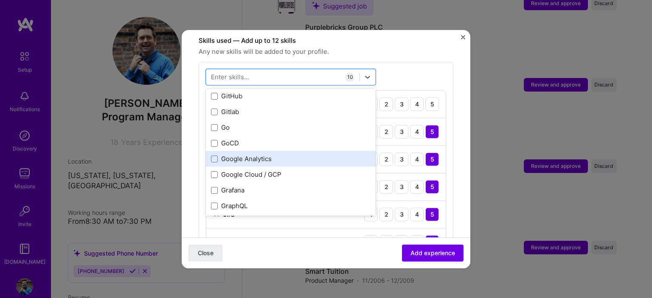
click at [321, 154] on div "Google Analytics" at bounding box center [291, 158] width 160 height 9
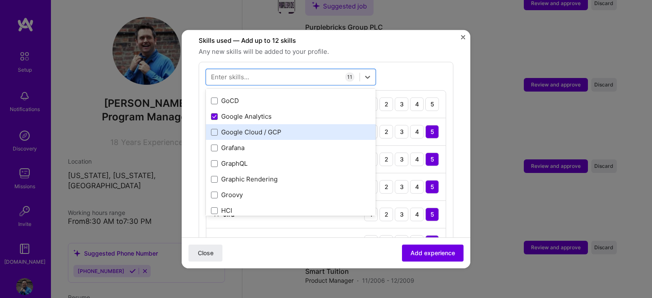
scroll to position [2546, 0]
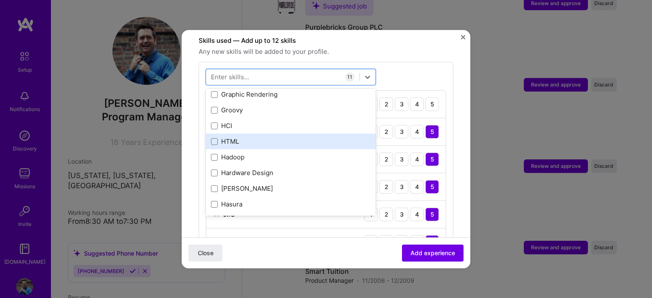
click at [323, 137] on div "HTML" at bounding box center [291, 141] width 160 height 9
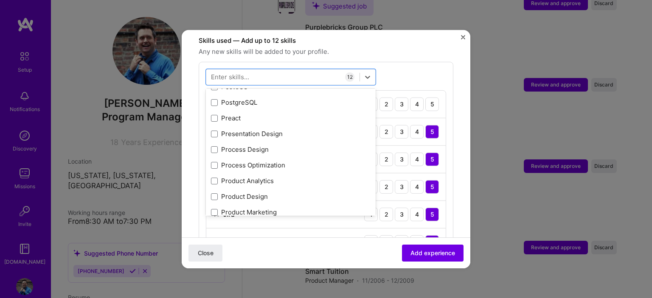
scroll to position [3947, 0]
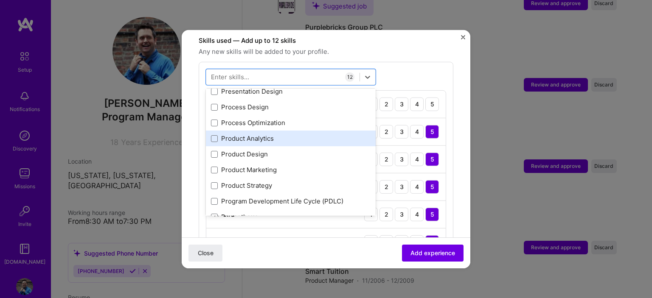
click at [322, 134] on div "Product Analytics" at bounding box center [291, 138] width 160 height 9
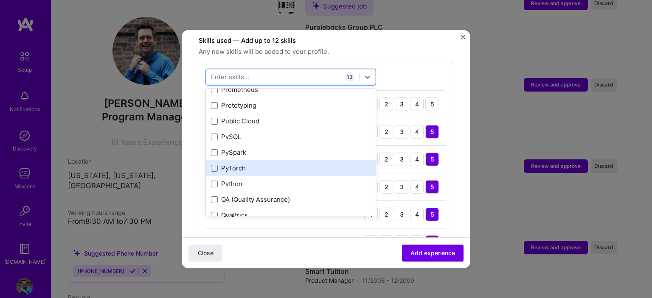
scroll to position [4159, 0]
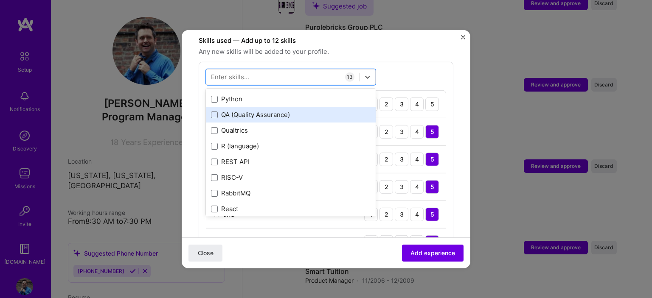
click at [293, 110] on div "QA (Quality Assurance)" at bounding box center [291, 114] width 160 height 9
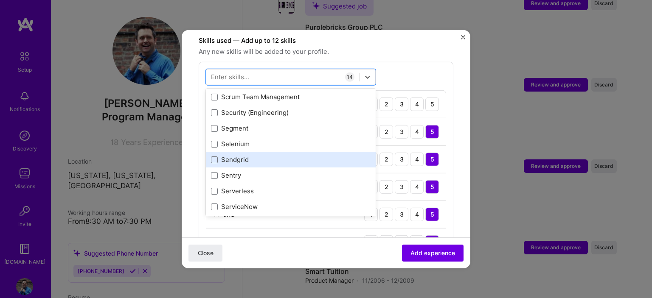
scroll to position [4669, 0]
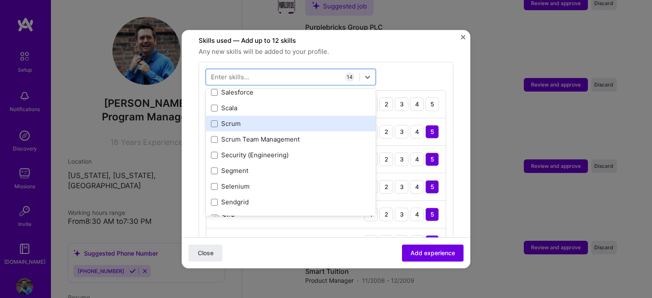
click at [278, 119] on div "Scrum" at bounding box center [291, 123] width 160 height 9
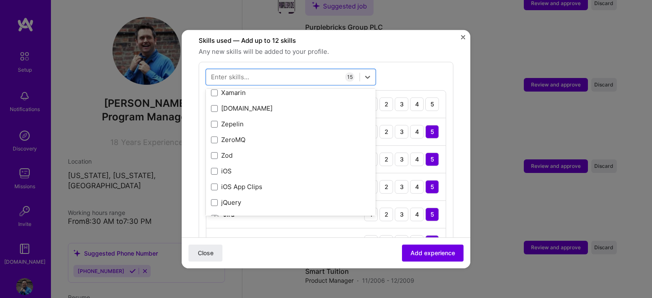
scroll to position [5845, 0]
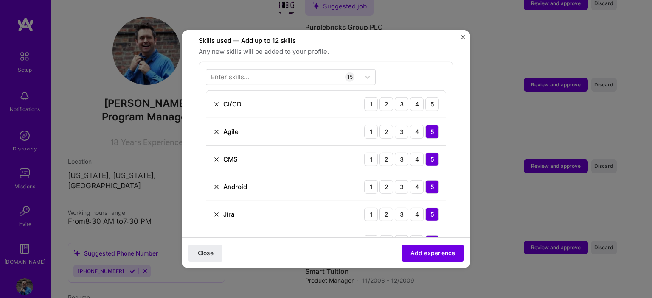
click at [454, 200] on form "Adding suggested job This job is suggested based on your LinkedIn, resume or [D…" at bounding box center [326, 271] width 289 height 1042
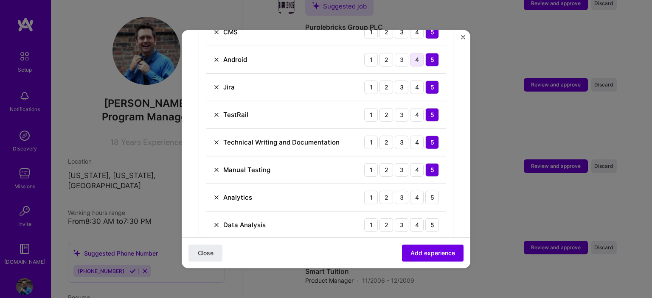
scroll to position [467, 0]
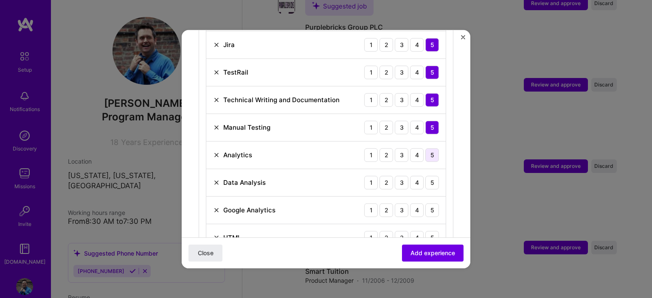
click at [427, 148] on div "5" at bounding box center [432, 155] width 14 height 14
drag, startPoint x: 421, startPoint y: 170, endPoint x: 426, endPoint y: 181, distance: 12.4
click at [425, 176] on div "5" at bounding box center [432, 183] width 14 height 14
click at [428, 203] on div "5" at bounding box center [432, 210] width 14 height 14
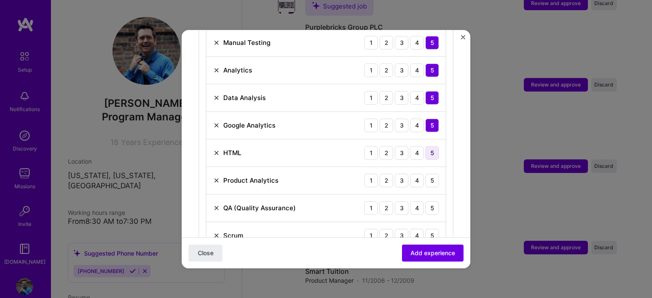
click at [426, 146] on div "5" at bounding box center [432, 153] width 14 height 14
click at [425, 174] on div "5" at bounding box center [432, 181] width 14 height 14
click at [430, 201] on div "5" at bounding box center [432, 208] width 14 height 14
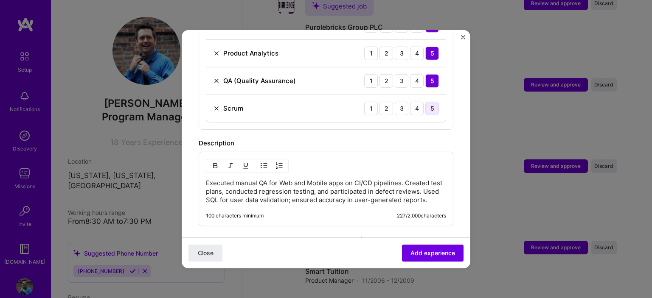
click at [431, 101] on div "5" at bounding box center [432, 108] width 14 height 14
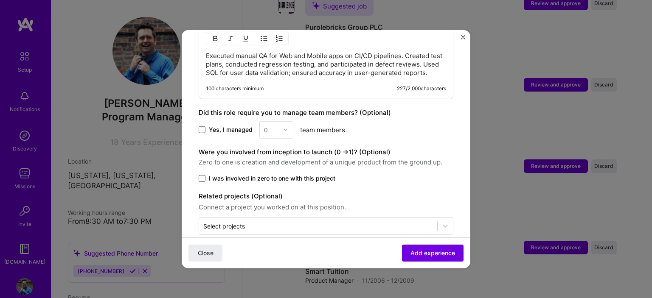
click at [204, 175] on span at bounding box center [202, 178] width 7 height 7
click at [0, 0] on input "I was involved in zero to one with this project" at bounding box center [0, 0] width 0 height 0
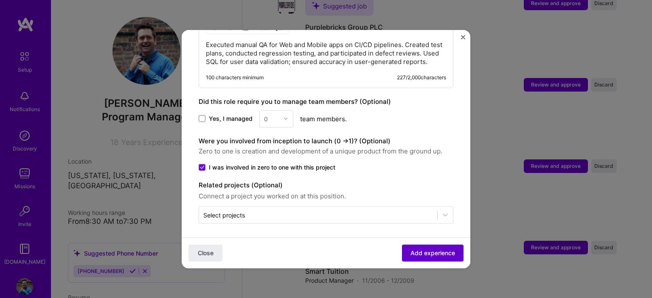
click at [414, 251] on span "Add experience" at bounding box center [432, 253] width 45 height 8
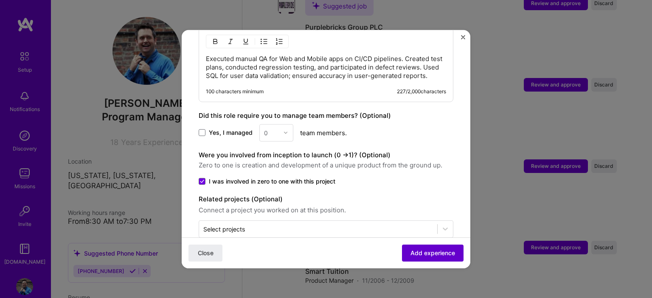
scroll to position [293, 0]
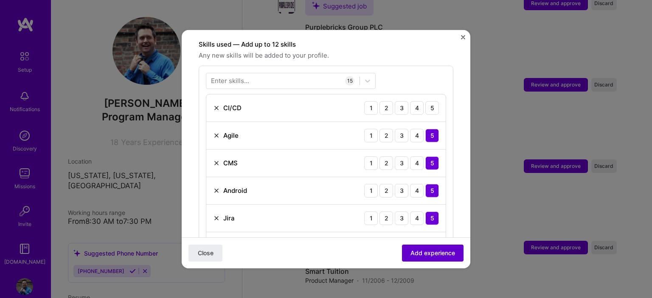
click at [414, 251] on span "Add experience" at bounding box center [432, 253] width 45 height 8
click at [432, 101] on div "5" at bounding box center [432, 108] width 14 height 14
click at [428, 253] on span "Add experience" at bounding box center [432, 253] width 45 height 8
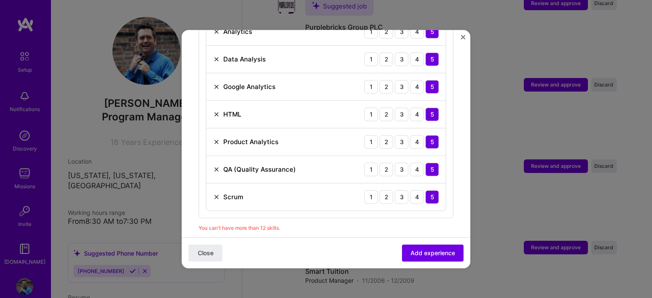
scroll to position [718, 0]
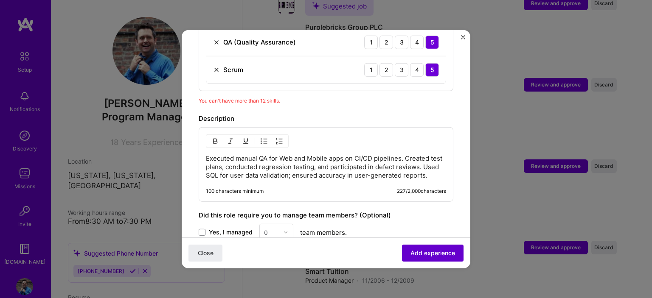
click at [419, 245] on button "Add experience" at bounding box center [433, 253] width 62 height 17
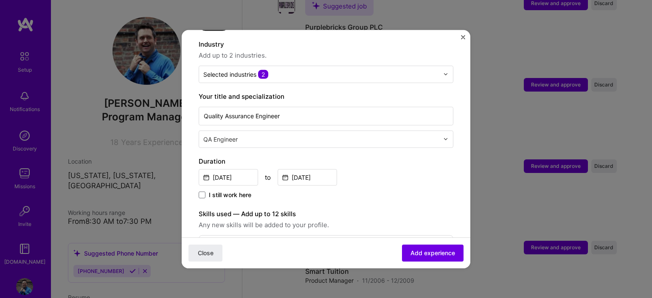
scroll to position [208, 0]
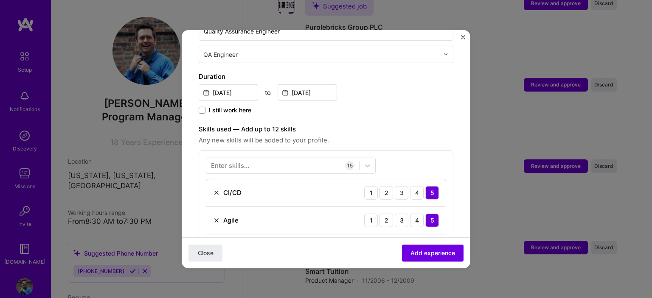
click at [215, 189] on img at bounding box center [216, 192] width 7 height 7
click at [416, 252] on span "Add experience" at bounding box center [432, 253] width 45 height 8
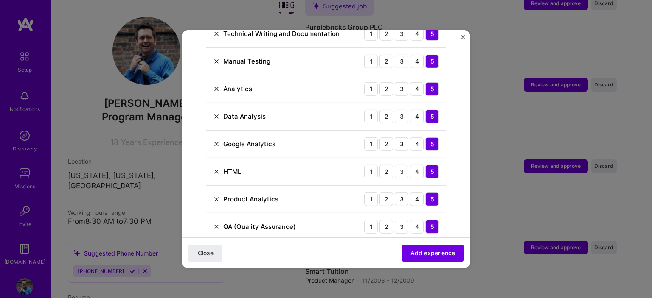
scroll to position [548, 0]
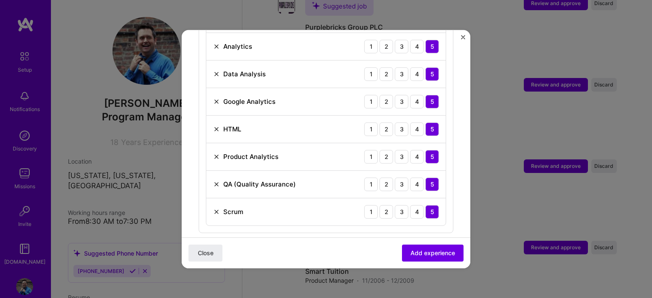
click at [216, 208] on img at bounding box center [216, 211] width 7 height 7
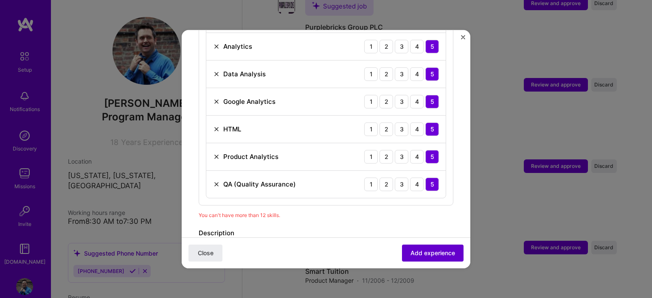
click at [436, 249] on span "Add experience" at bounding box center [432, 253] width 45 height 8
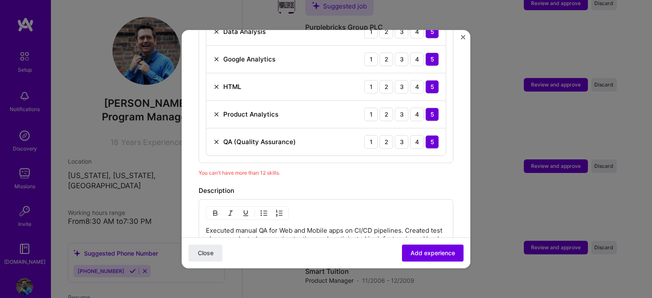
scroll to position [633, 0]
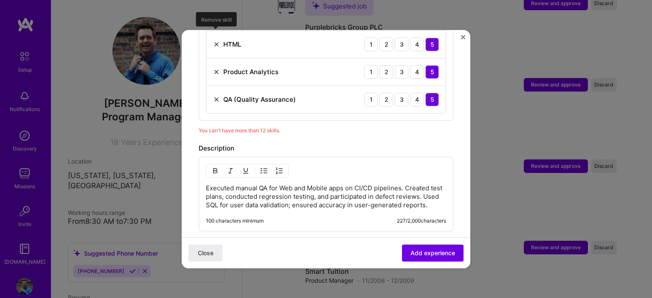
click at [217, 29] on div "Adding suggested job This job is suggested based on your LinkedIn, resume or [D…" at bounding box center [326, 149] width 652 height 298
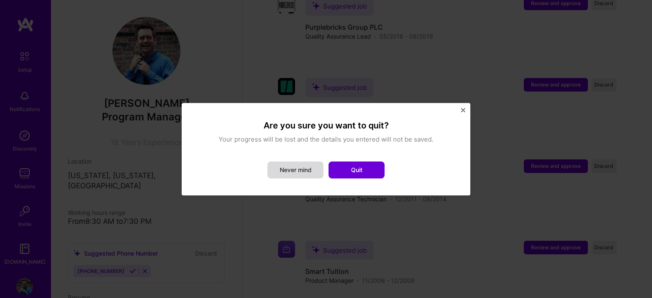
click at [297, 167] on button "Never mind" at bounding box center [295, 170] width 56 height 17
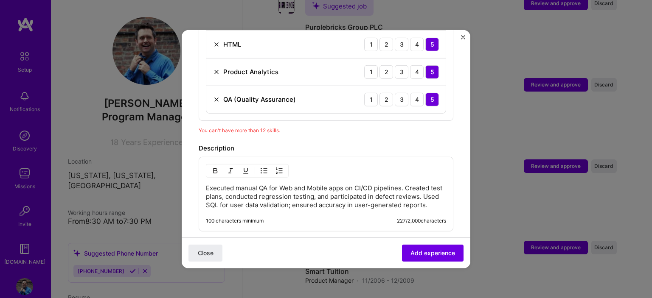
click at [217, 41] on img at bounding box center [216, 44] width 7 height 7
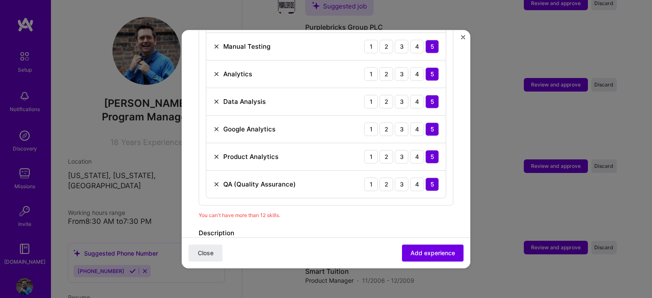
click at [215, 50] on div "Manual Testing 1 2 3 4 5" at bounding box center [325, 47] width 239 height 28
click at [216, 49] on div "Manual Testing 1 2 3 4 5" at bounding box center [325, 47] width 239 height 28
click at [216, 48] on div "Manual Testing 1 2 3 4 5" at bounding box center [325, 47] width 239 height 28
click at [423, 256] on span "Add experience" at bounding box center [432, 253] width 45 height 8
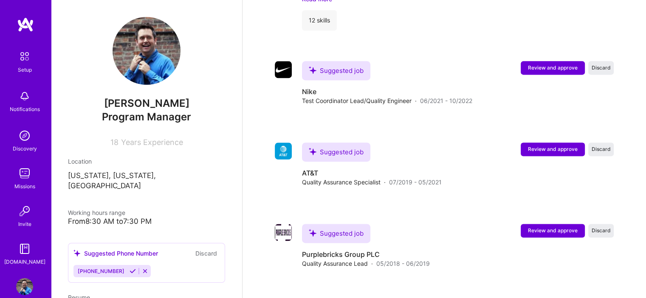
scroll to position [1292, 0]
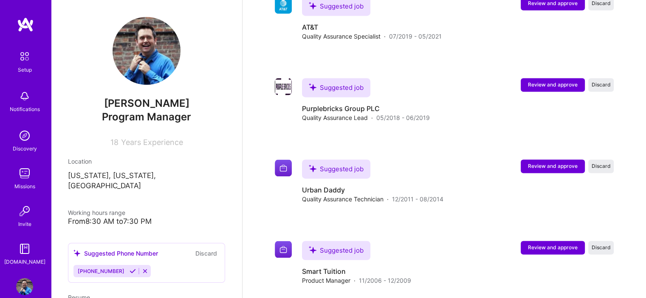
click at [21, 62] on img at bounding box center [25, 57] width 18 height 18
